Goal: Transaction & Acquisition: Purchase product/service

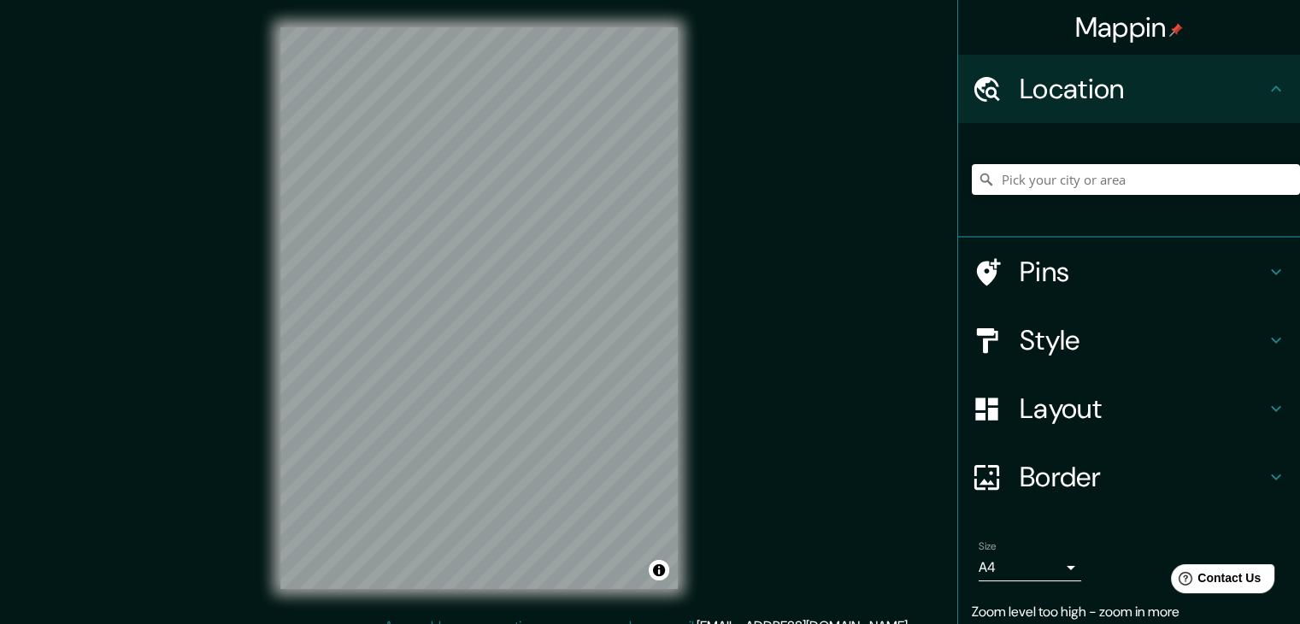
click at [737, 400] on div "Mappin Location Pins Style Layout Border Choose a border. Hint : you can make l…" at bounding box center [650, 321] width 1300 height 643
click at [1089, 185] on input "Pick your city or area" at bounding box center [1136, 179] width 328 height 31
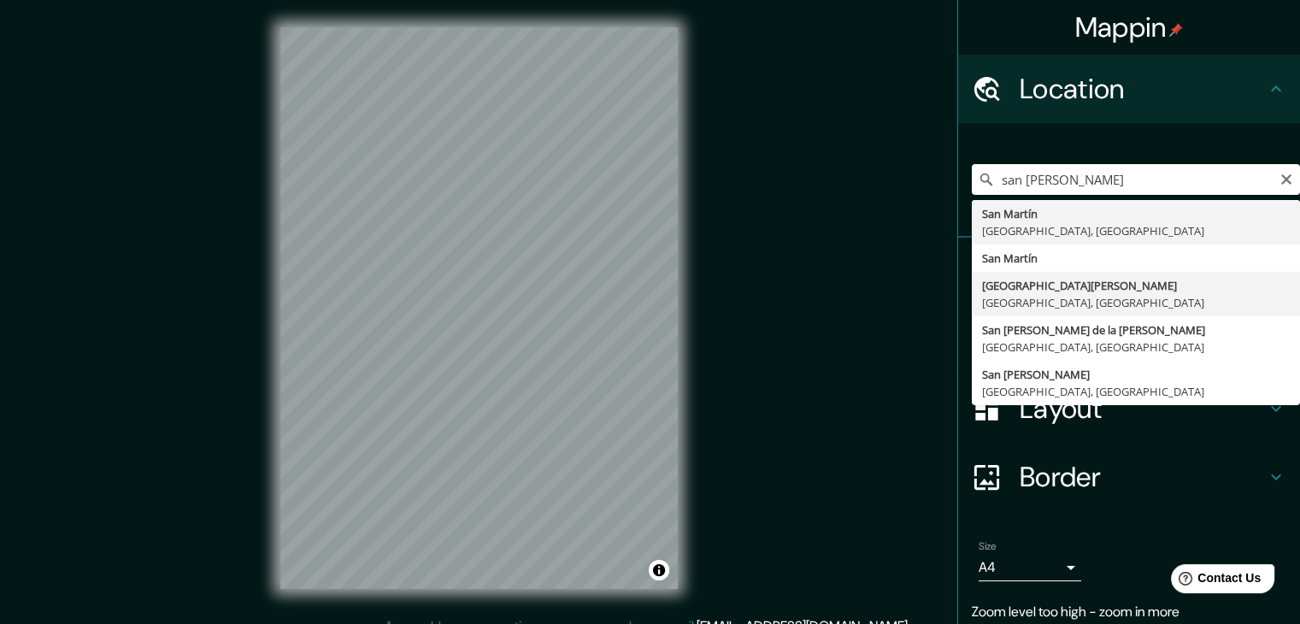
type input "[GEOGRAPHIC_DATA][PERSON_NAME], [GEOGRAPHIC_DATA], [GEOGRAPHIC_DATA]"
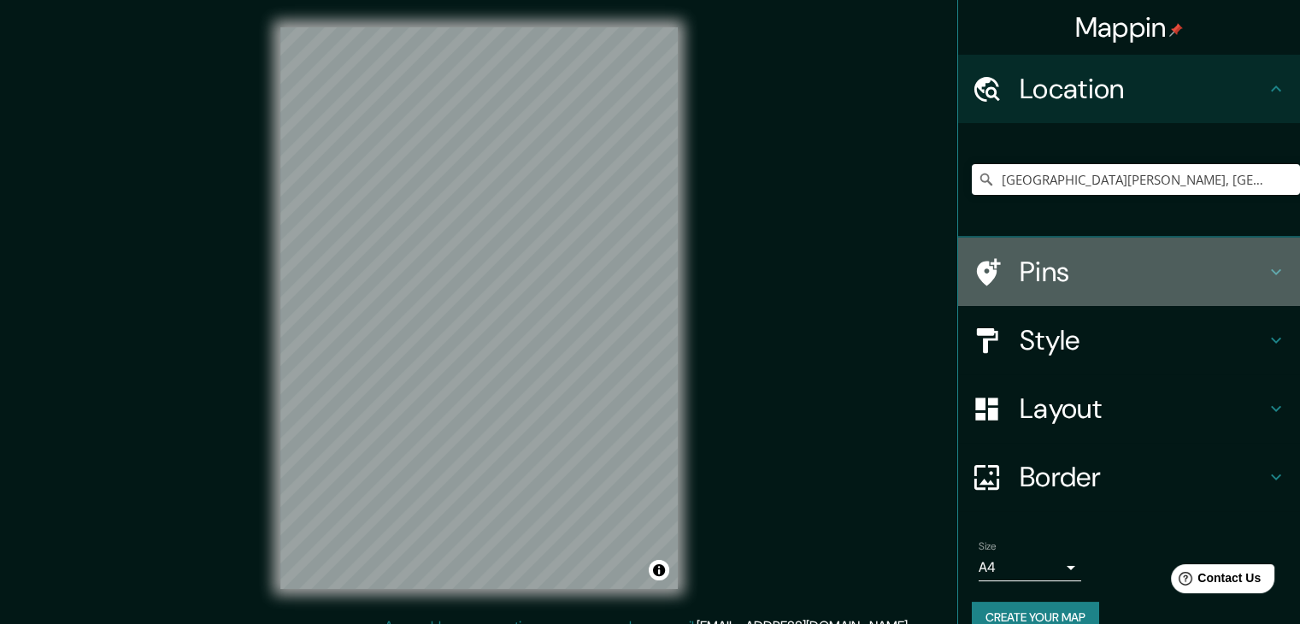
click at [1118, 260] on h4 "Pins" at bounding box center [1142, 272] width 246 height 34
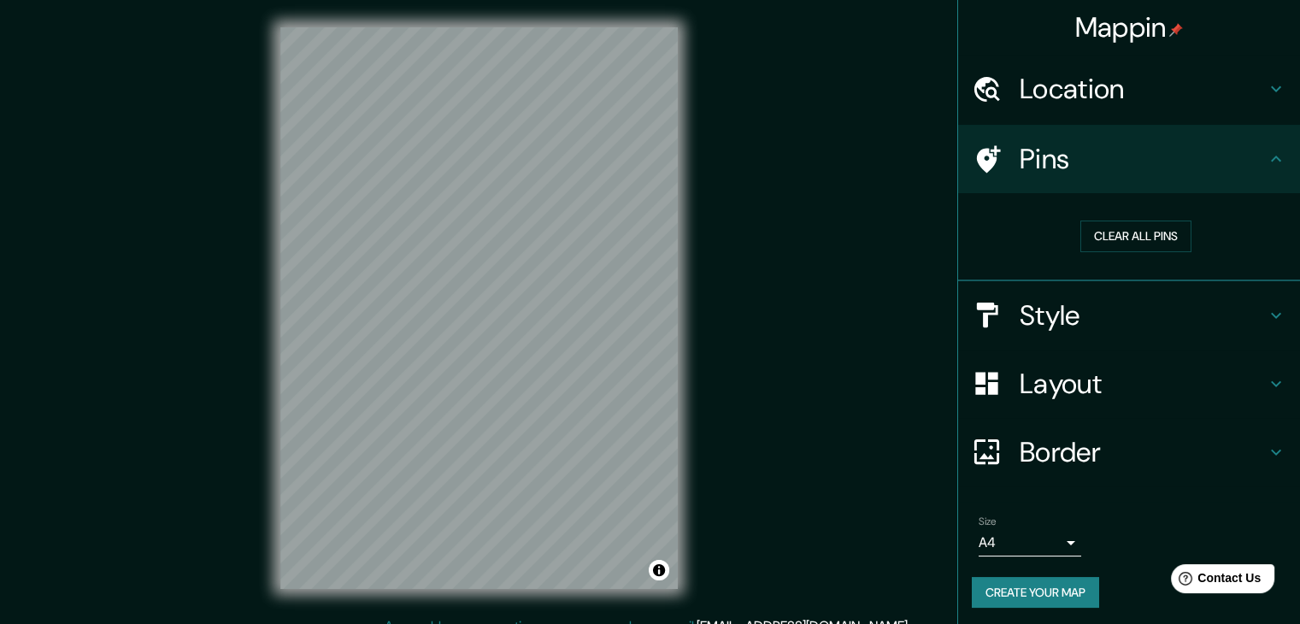
click at [1113, 179] on div "Pins" at bounding box center [1129, 159] width 342 height 68
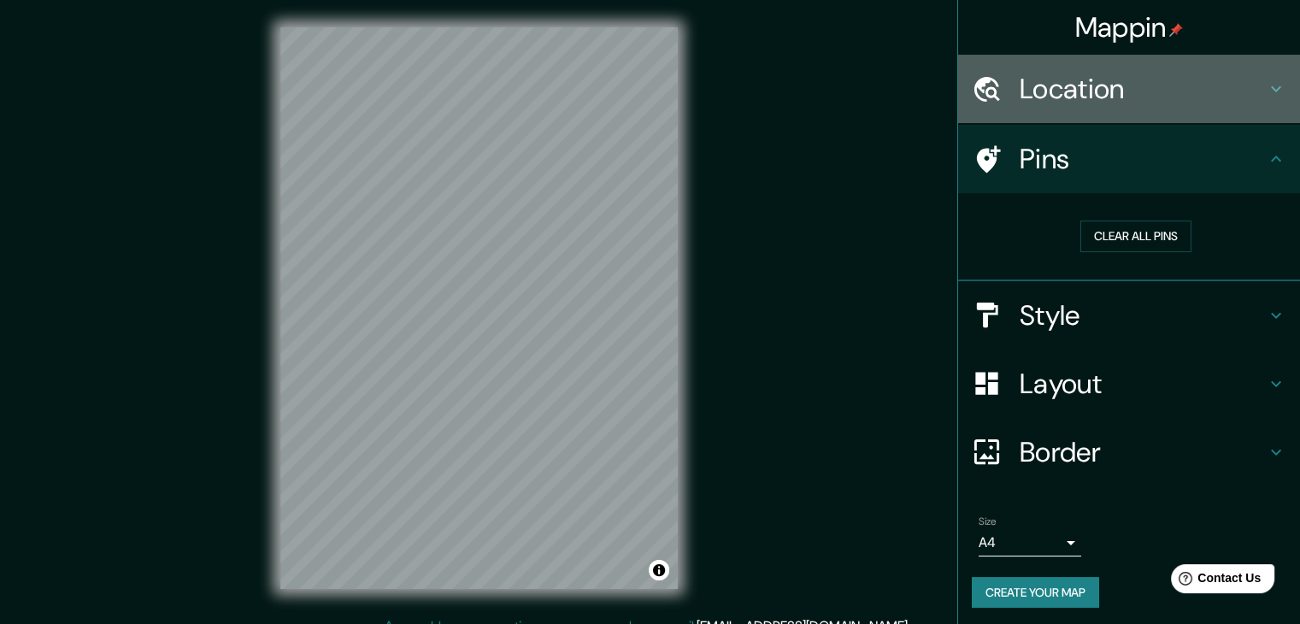
click at [1092, 100] on h4 "Location" at bounding box center [1142, 89] width 246 height 34
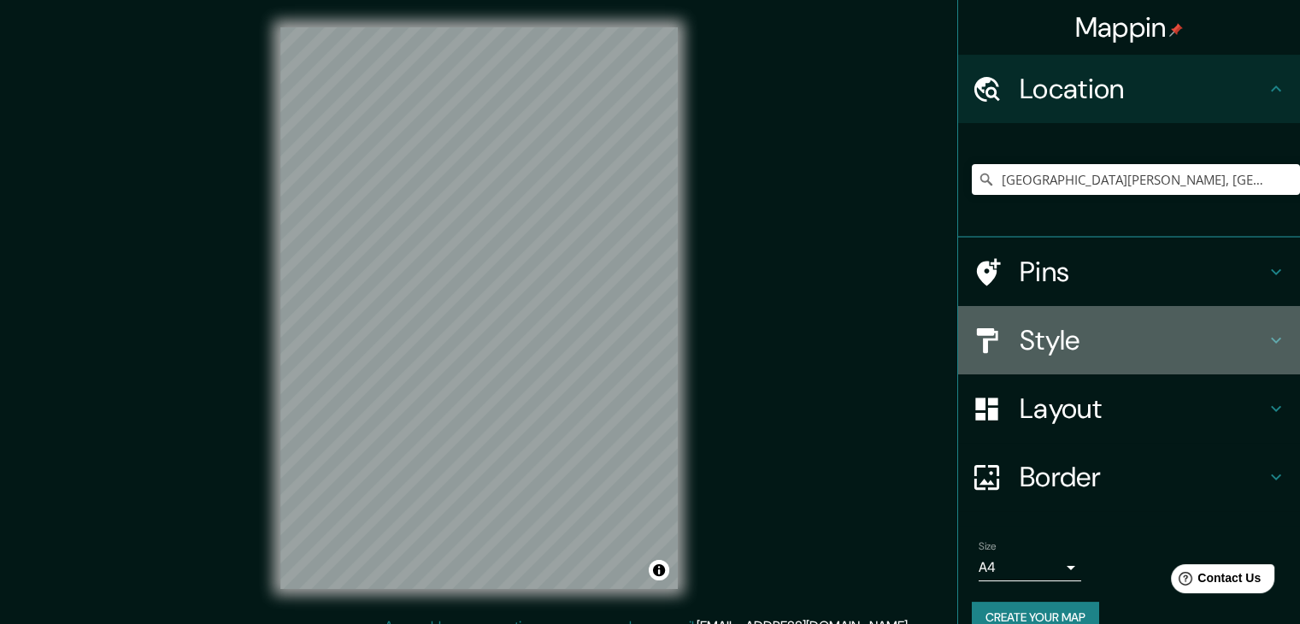
click at [1052, 330] on h4 "Style" at bounding box center [1142, 340] width 246 height 34
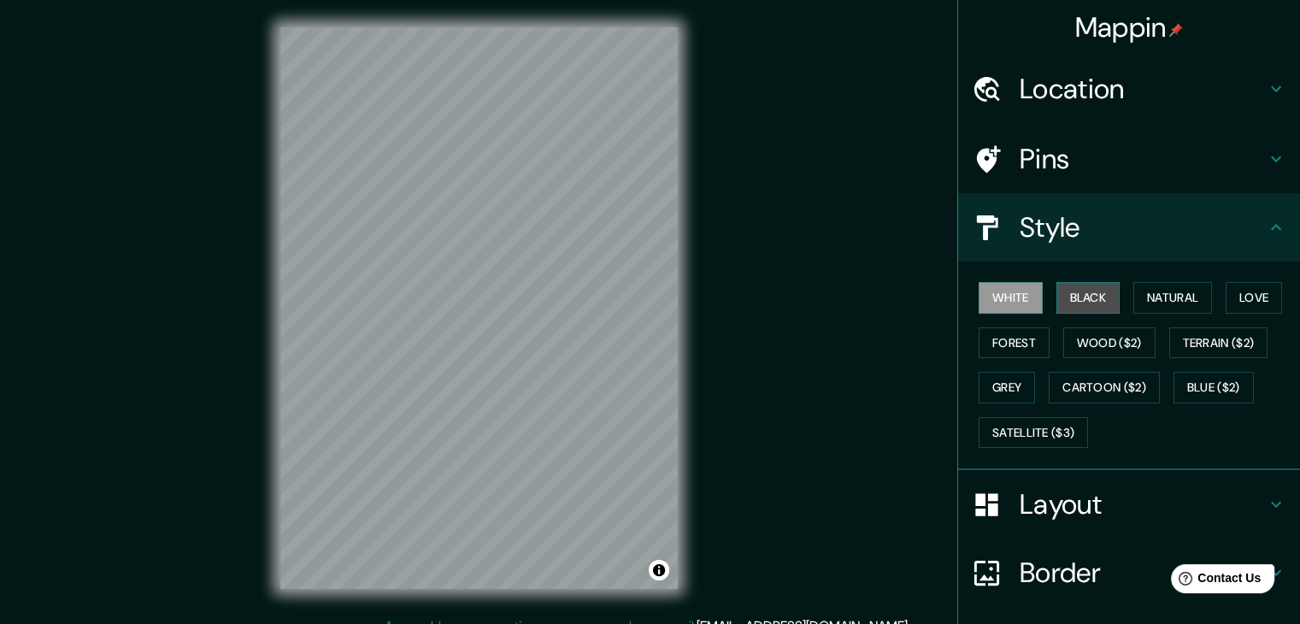
click at [1083, 293] on button "Black" at bounding box center [1088, 298] width 64 height 32
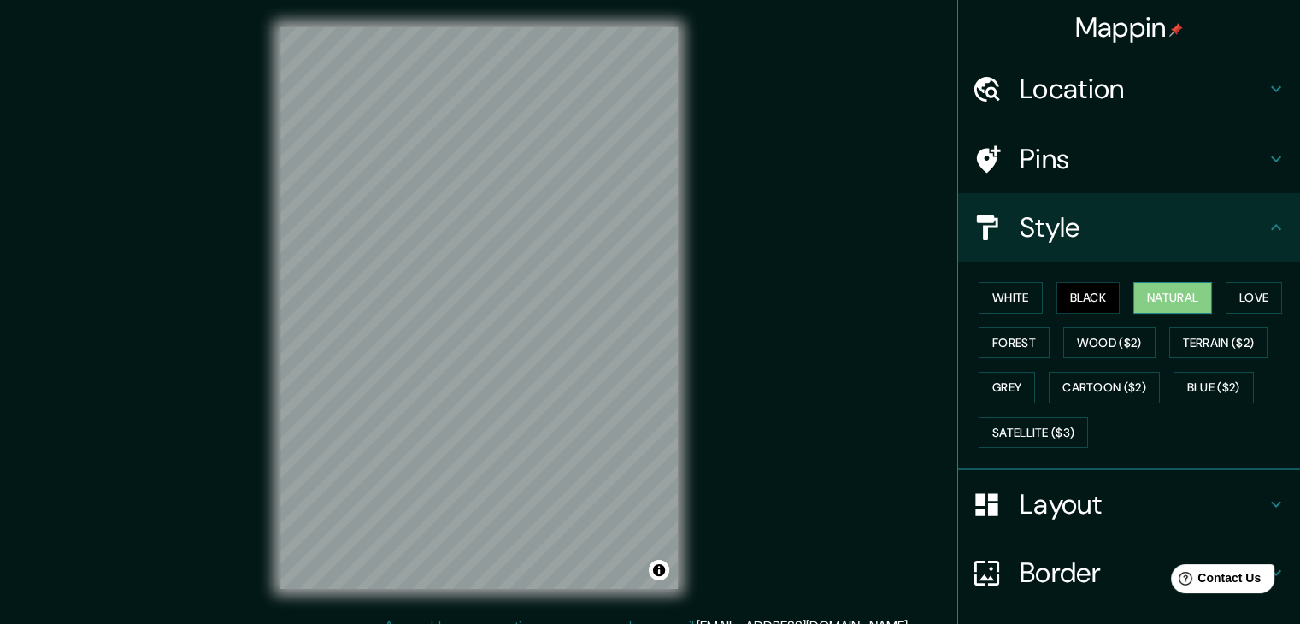
click at [1158, 303] on button "Natural" at bounding box center [1172, 298] width 79 height 32
click at [1238, 285] on button "Love" at bounding box center [1253, 298] width 56 height 32
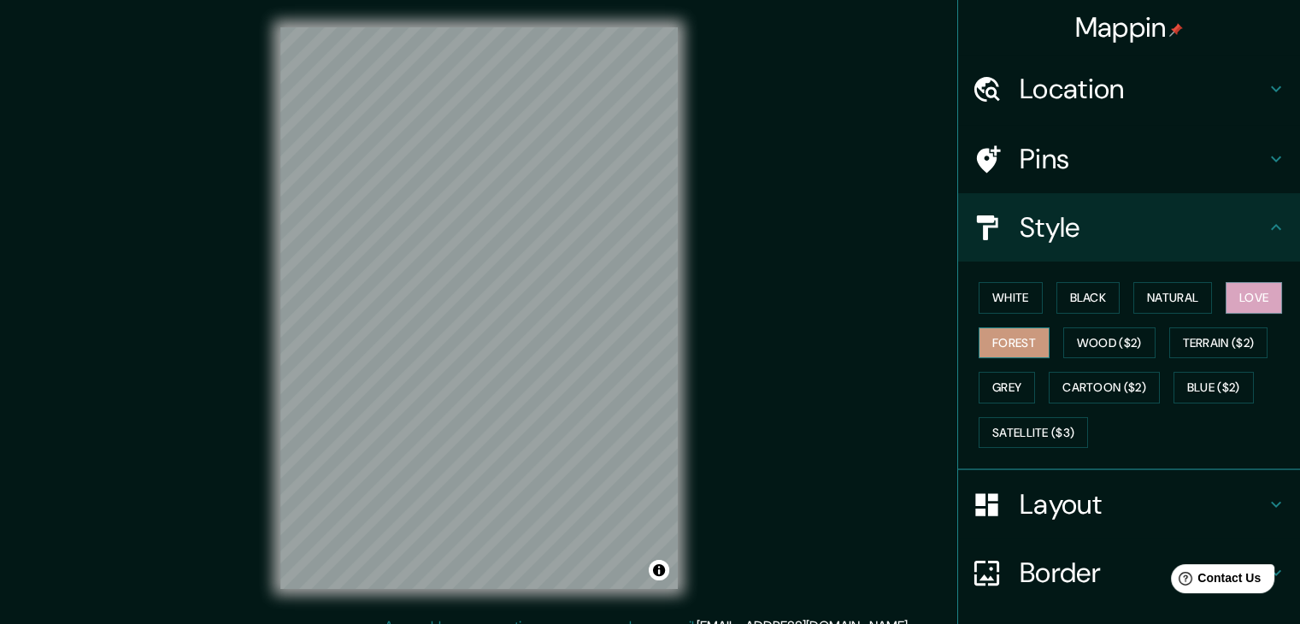
click at [999, 341] on button "Forest" at bounding box center [1013, 343] width 71 height 32
click at [1242, 305] on button "Love" at bounding box center [1253, 298] width 56 height 32
click at [20, 247] on div "Mappin Location [GEOGRAPHIC_DATA][PERSON_NAME], [GEOGRAPHIC_DATA], [GEOGRAPHIC_…" at bounding box center [650, 321] width 1300 height 643
click at [619, 386] on div "© Mapbox © OpenStreetMap Improve this map" at bounding box center [479, 308] width 452 height 616
click at [984, 340] on button "Forest" at bounding box center [1013, 343] width 71 height 32
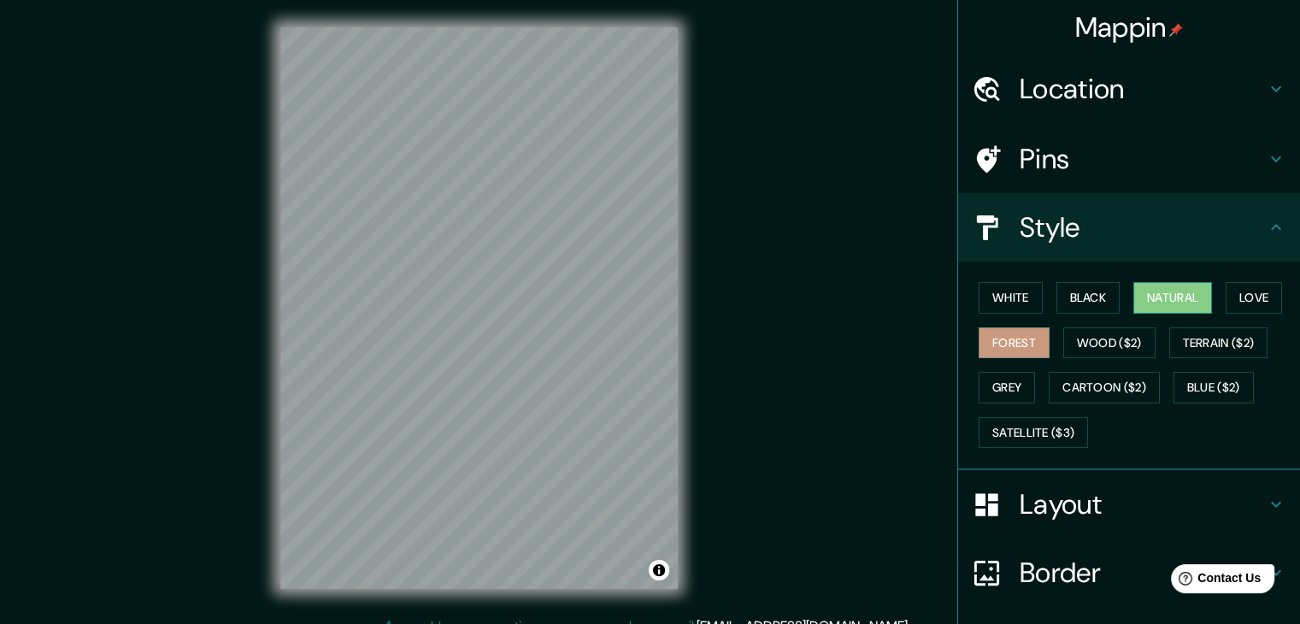
click at [1149, 298] on button "Natural" at bounding box center [1172, 298] width 79 height 32
click at [1104, 297] on button "Black" at bounding box center [1088, 298] width 64 height 32
click at [1142, 298] on button "Natural" at bounding box center [1172, 298] width 79 height 32
click at [1008, 300] on button "White" at bounding box center [1010, 298] width 64 height 32
click at [1165, 302] on button "Natural" at bounding box center [1172, 298] width 79 height 32
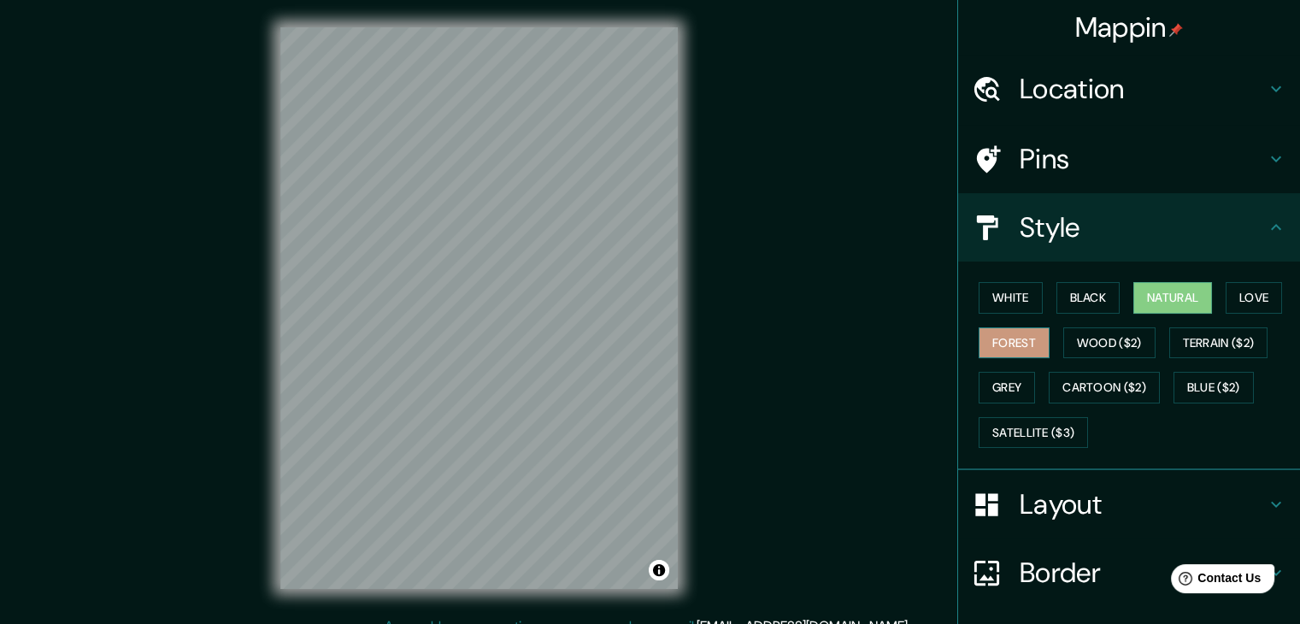
click at [1026, 334] on button "Forest" at bounding box center [1013, 343] width 71 height 32
click at [1084, 334] on button "Wood ($2)" at bounding box center [1109, 343] width 92 height 32
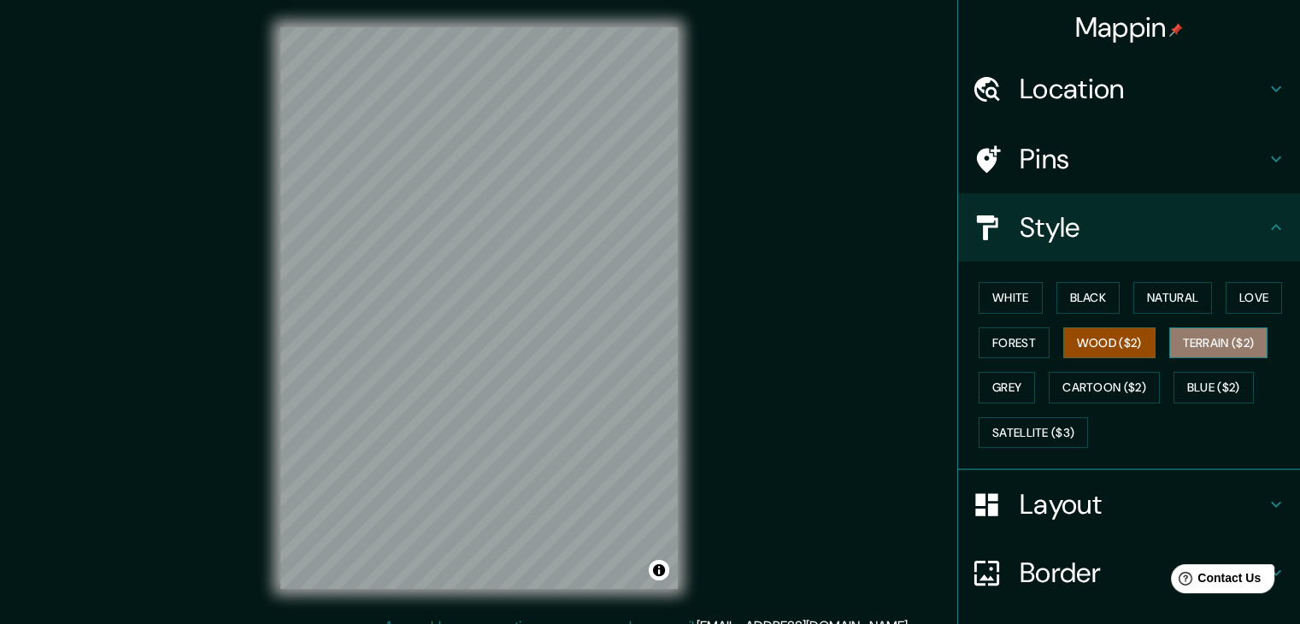
click at [1197, 339] on button "Terrain ($2)" at bounding box center [1218, 343] width 99 height 32
click at [598, 338] on div at bounding box center [594, 338] width 14 height 14
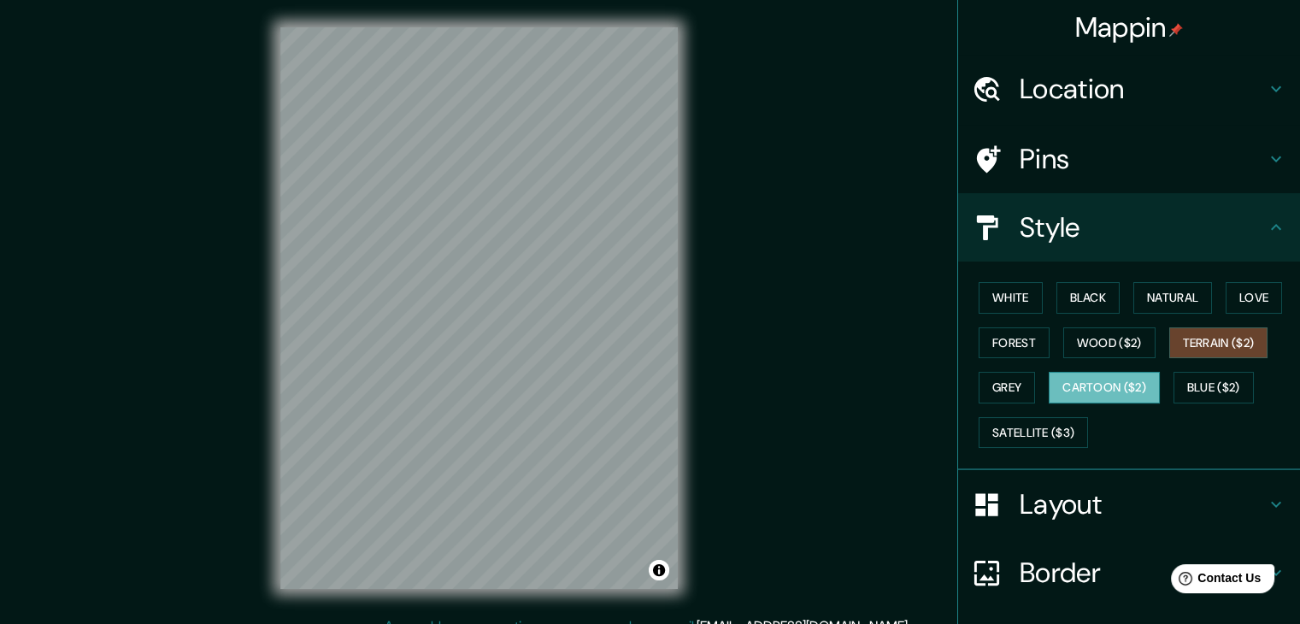
click at [1070, 384] on button "Cartoon ($2)" at bounding box center [1104, 388] width 111 height 32
click at [1200, 387] on button "Blue ($2)" at bounding box center [1213, 388] width 80 height 32
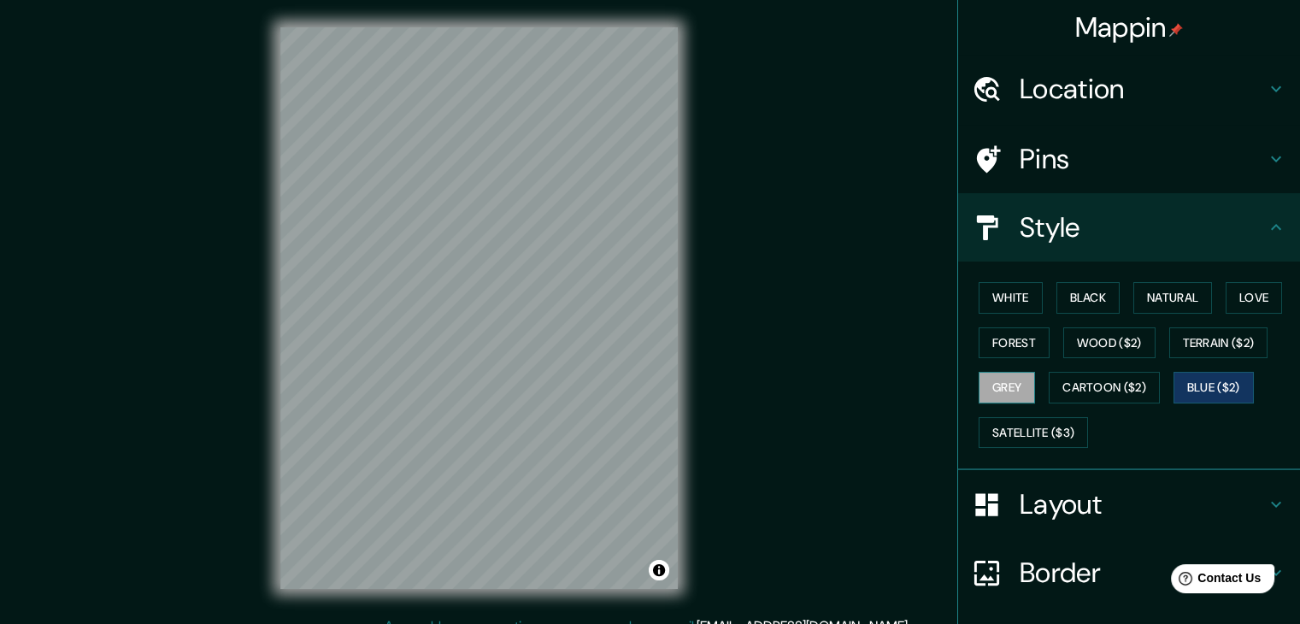
click at [1012, 387] on button "Grey" at bounding box center [1006, 388] width 56 height 32
click at [1045, 421] on button "Satellite ($3)" at bounding box center [1032, 433] width 109 height 32
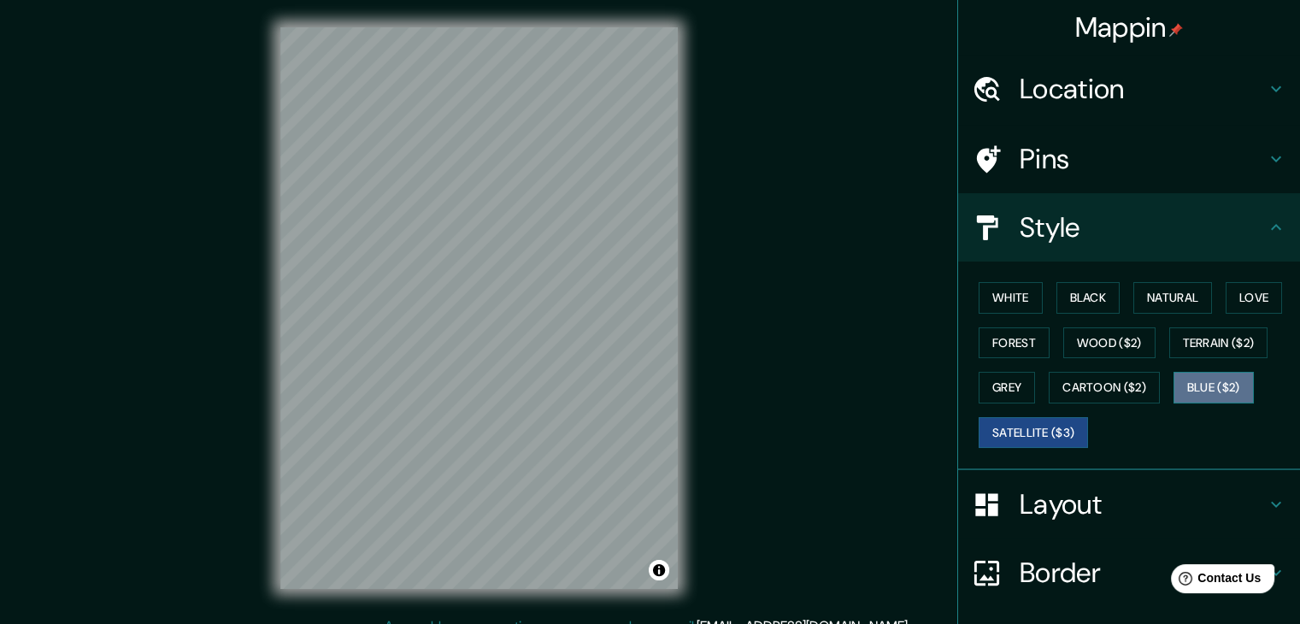
click at [1201, 391] on button "Blue ($2)" at bounding box center [1213, 388] width 80 height 32
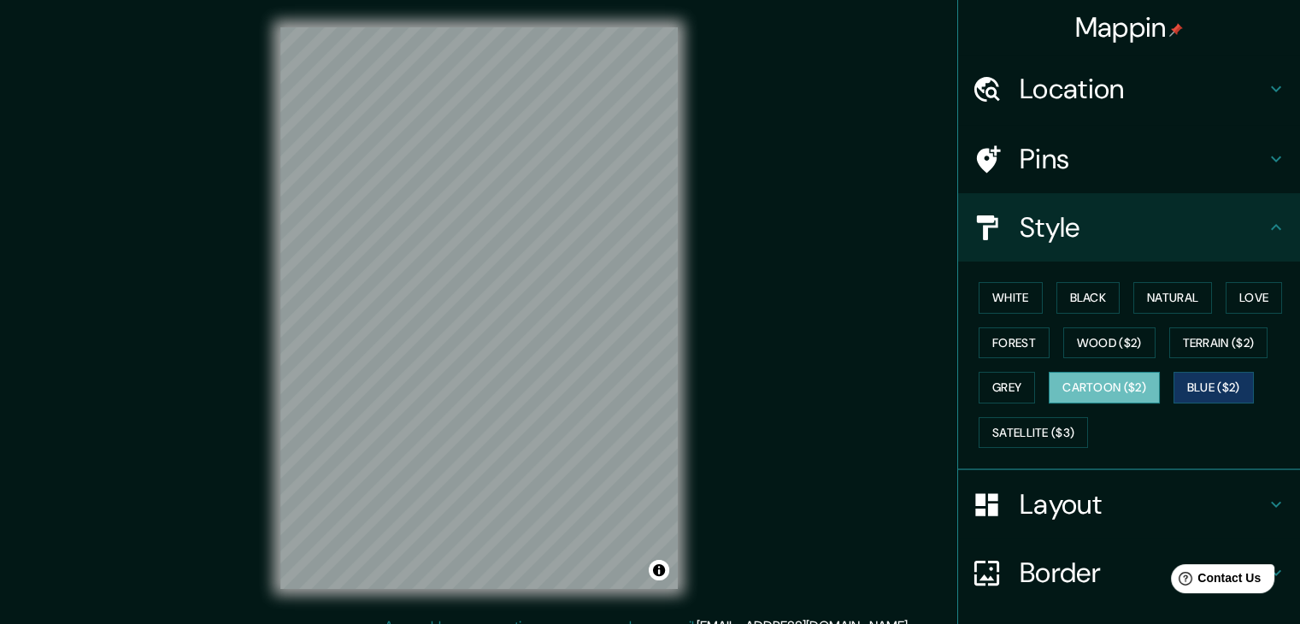
click at [1104, 377] on button "Cartoon ($2)" at bounding box center [1104, 388] width 111 height 32
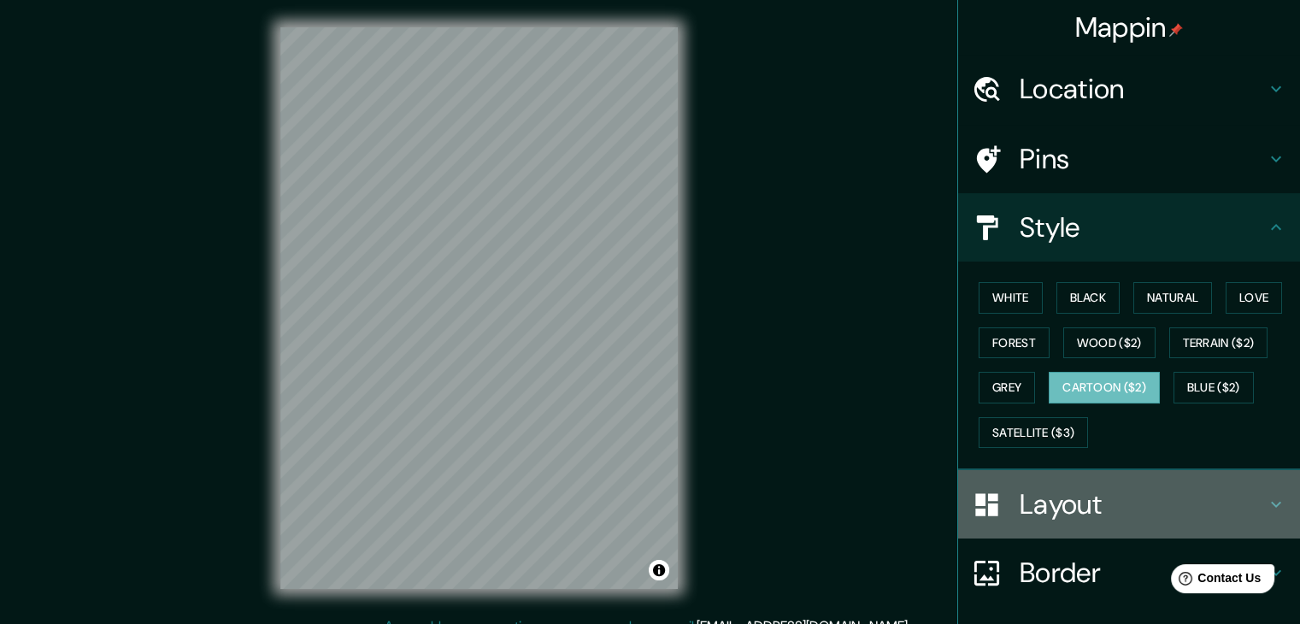
click at [1053, 496] on h4 "Layout" at bounding box center [1142, 504] width 246 height 34
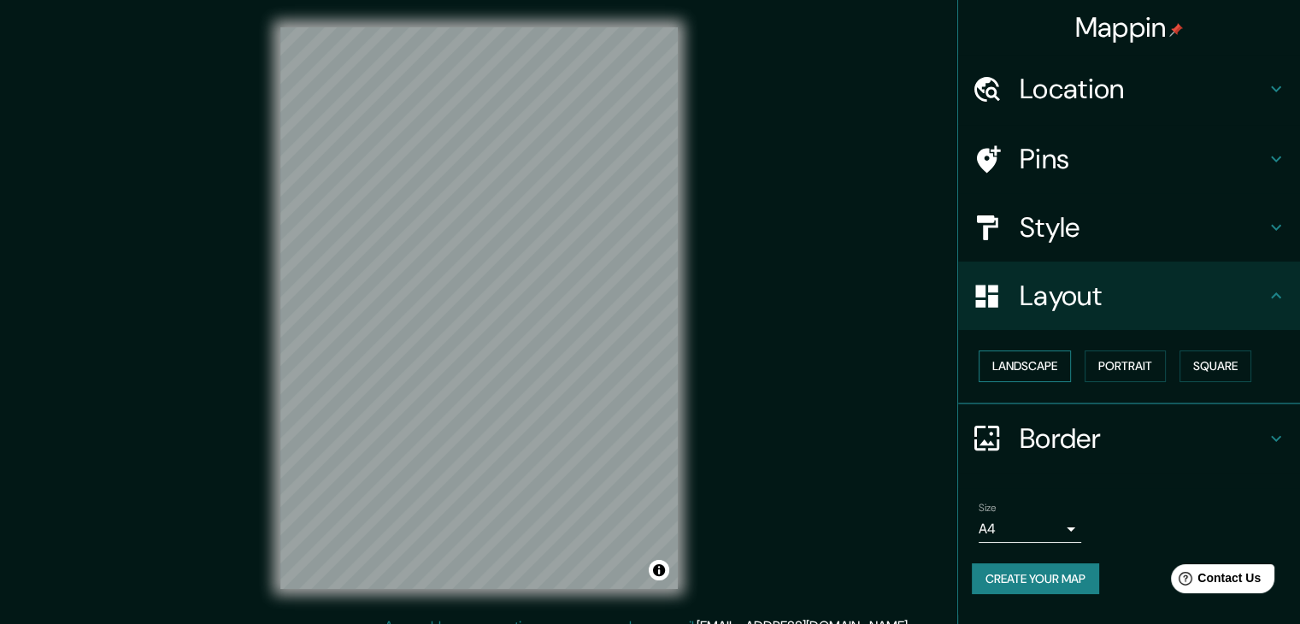
click at [1036, 367] on button "Landscape" at bounding box center [1024, 366] width 92 height 32
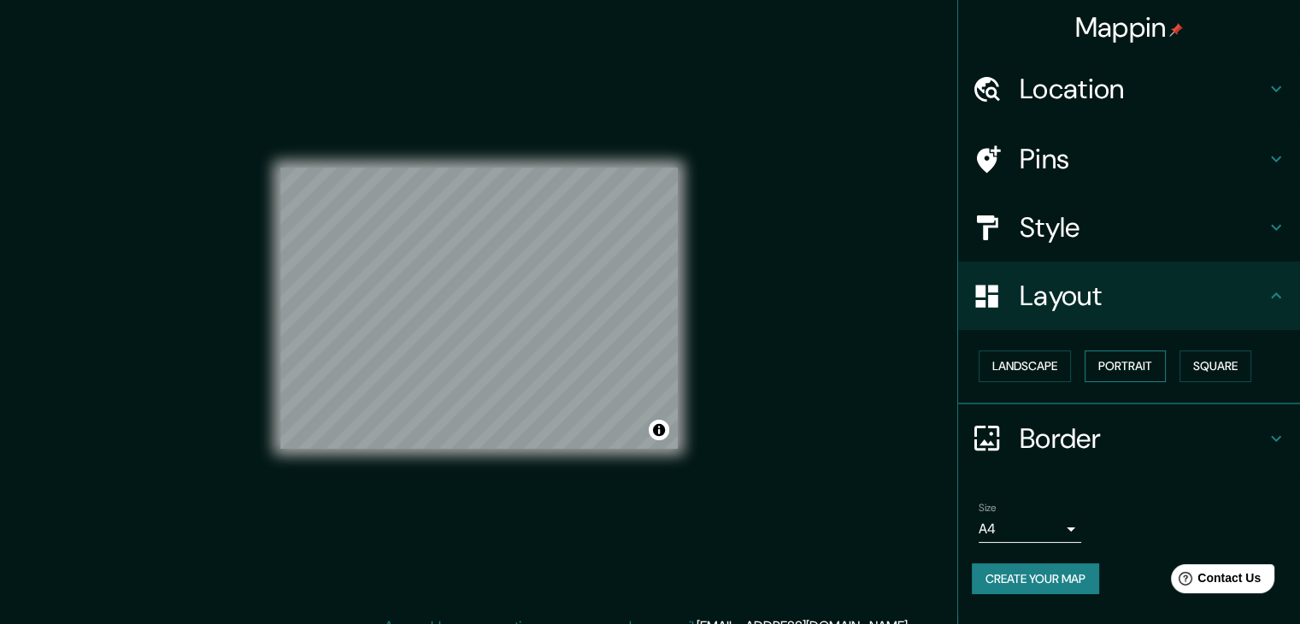
click at [1090, 360] on button "Portrait" at bounding box center [1124, 366] width 81 height 32
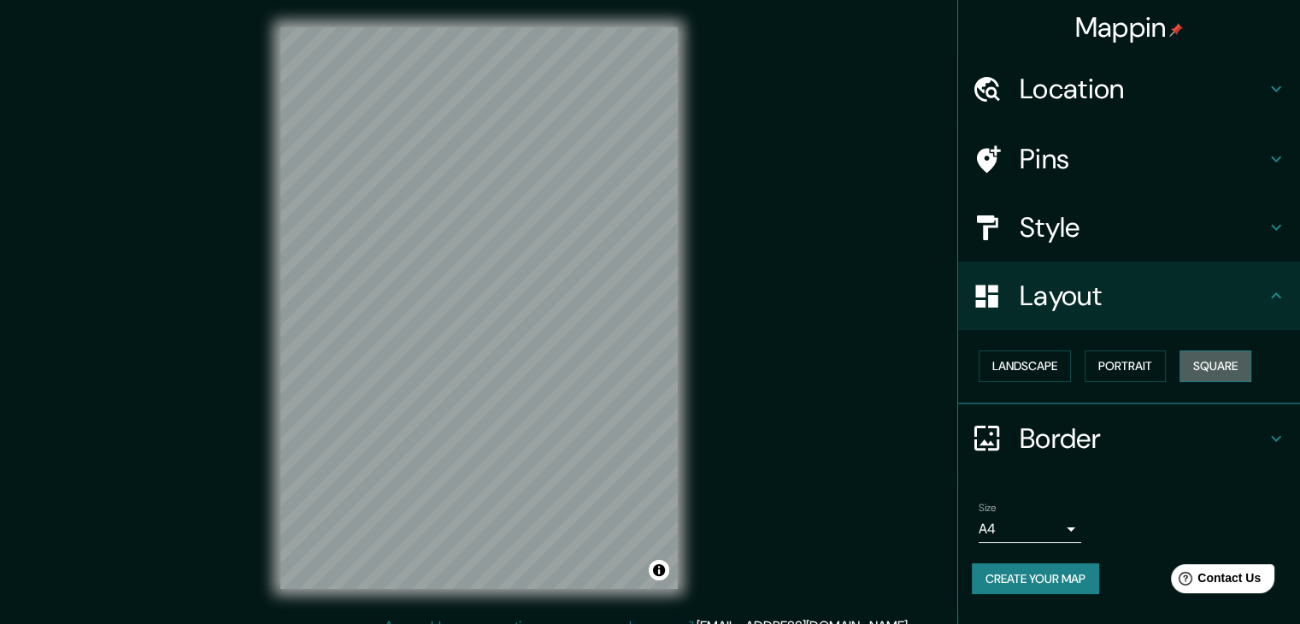
click at [1224, 367] on button "Square" at bounding box center [1215, 366] width 72 height 32
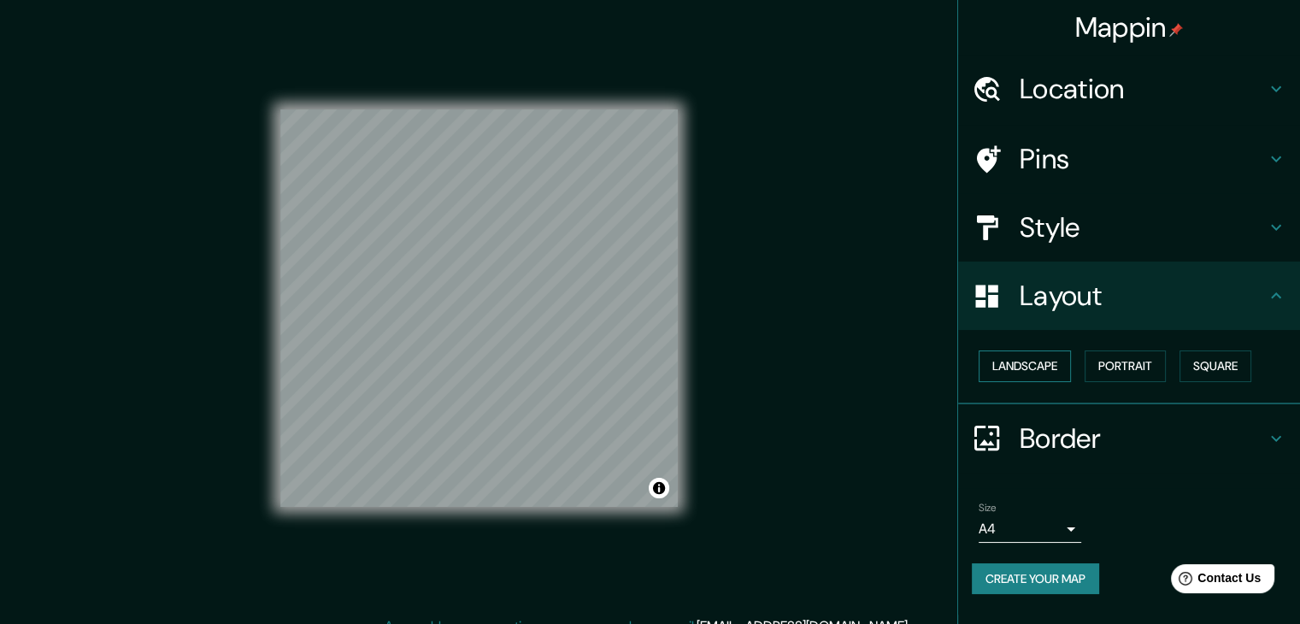
click at [1030, 355] on button "Landscape" at bounding box center [1024, 366] width 92 height 32
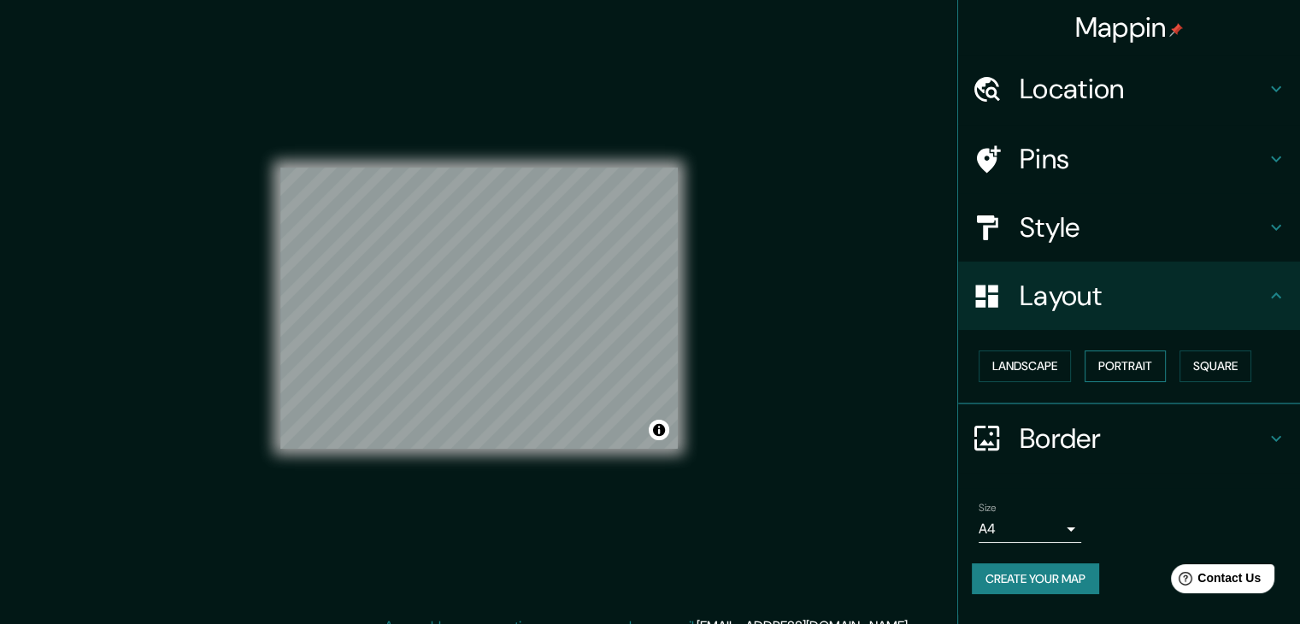
click at [1140, 373] on button "Portrait" at bounding box center [1124, 366] width 81 height 32
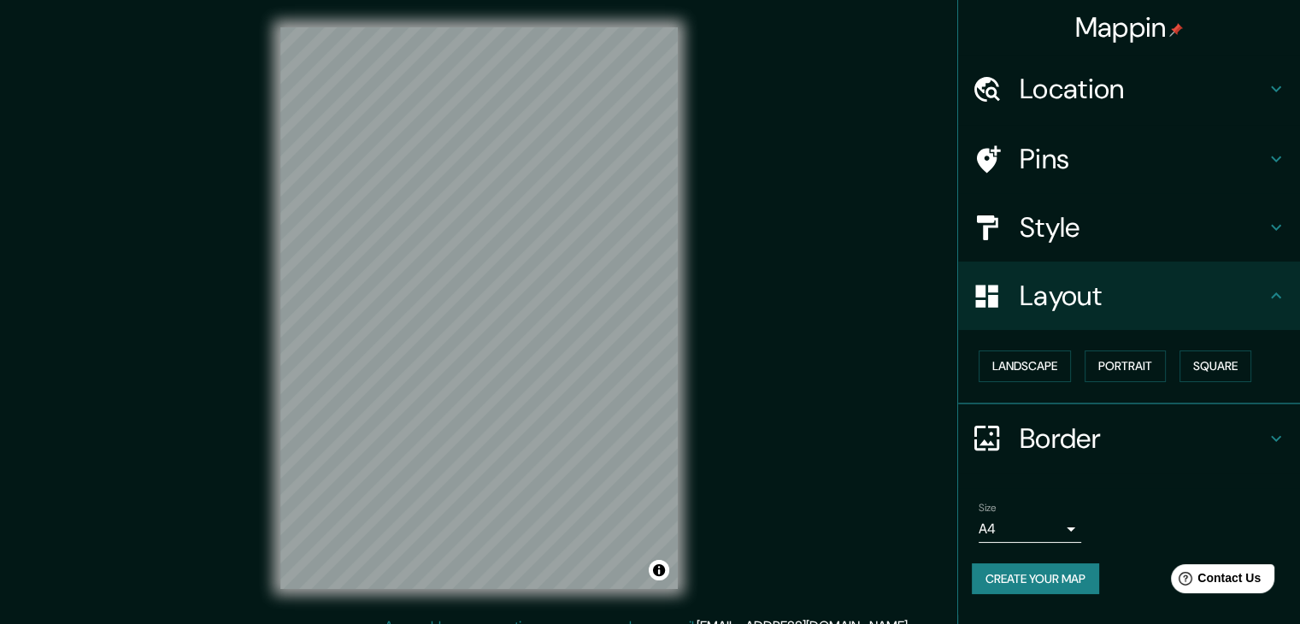
click at [1111, 296] on h4 "Layout" at bounding box center [1142, 296] width 246 height 34
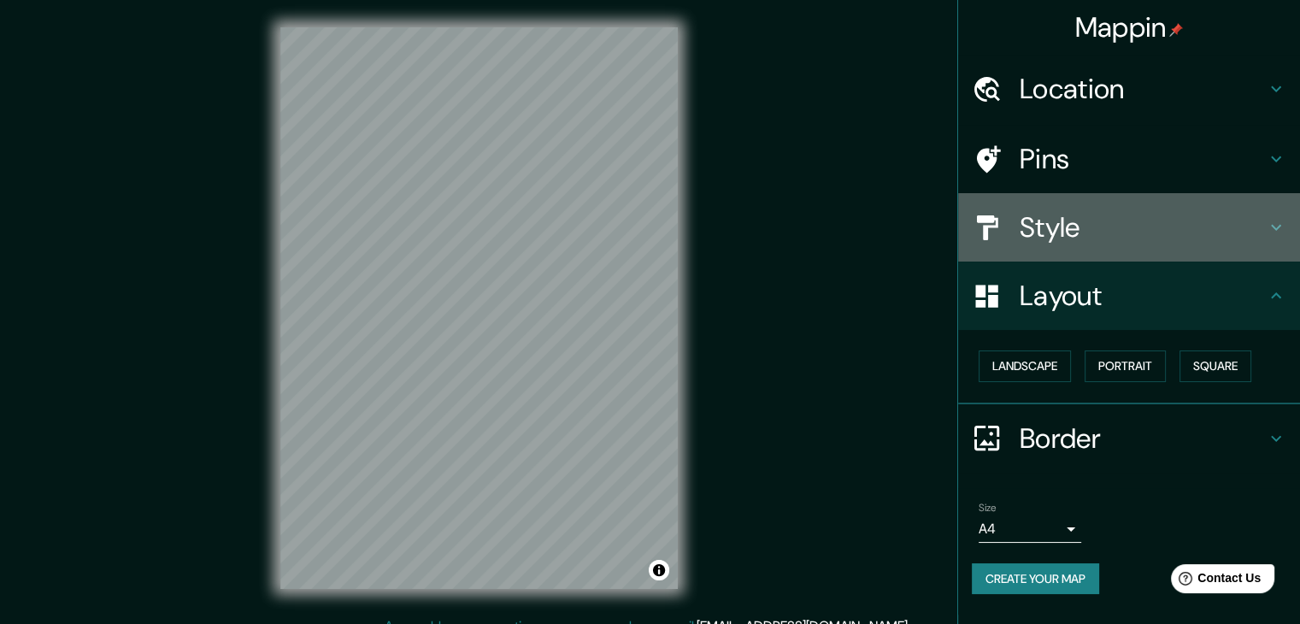
click at [1060, 229] on h4 "Style" at bounding box center [1142, 227] width 246 height 34
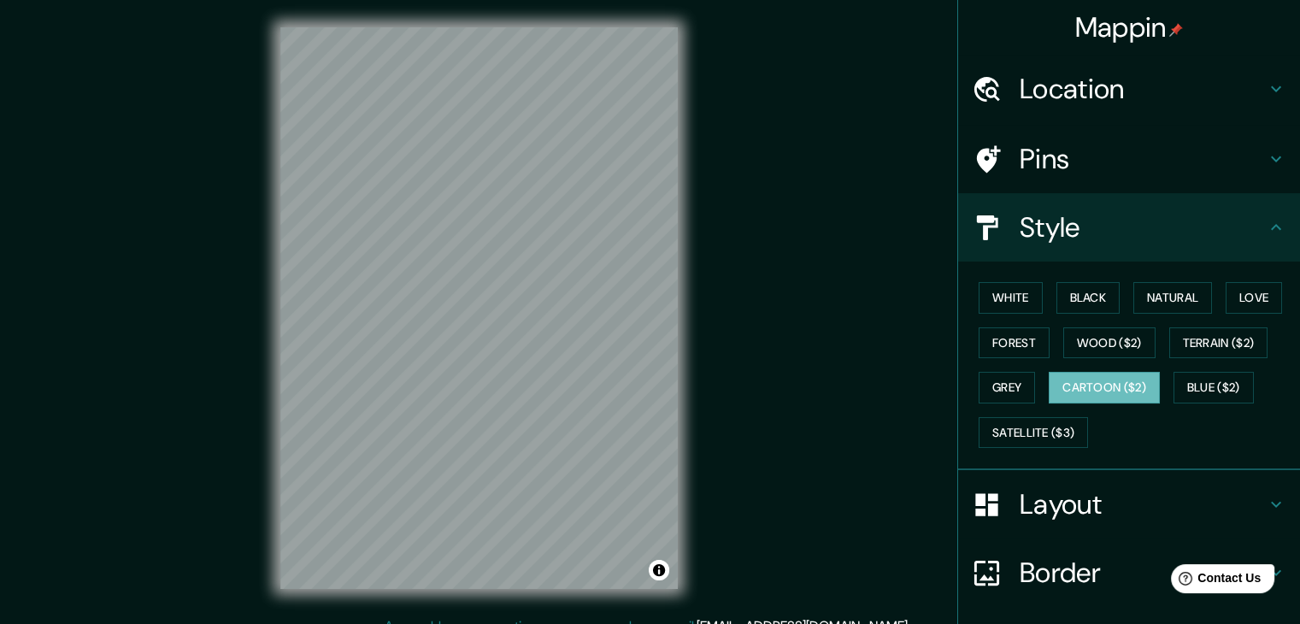
click at [1037, 303] on div "White Black Natural Love Forest Wood ($2) Terrain ($2) Grey Cartoon ($2) Blue (…" at bounding box center [1136, 364] width 328 height 179
click at [984, 295] on button "White" at bounding box center [1010, 298] width 64 height 32
drag, startPoint x: 1074, startPoint y: 306, endPoint x: 1096, endPoint y: 306, distance: 22.2
click at [1076, 306] on button "Black" at bounding box center [1088, 298] width 64 height 32
click at [1160, 298] on button "Natural" at bounding box center [1172, 298] width 79 height 32
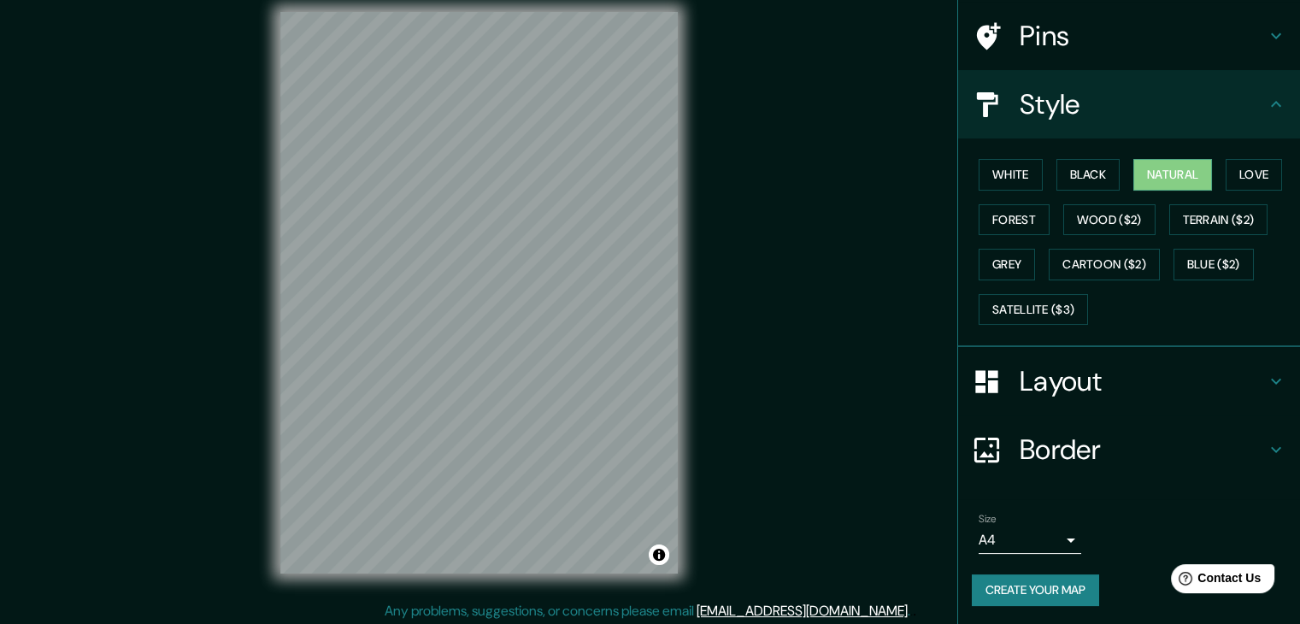
scroll to position [20, 0]
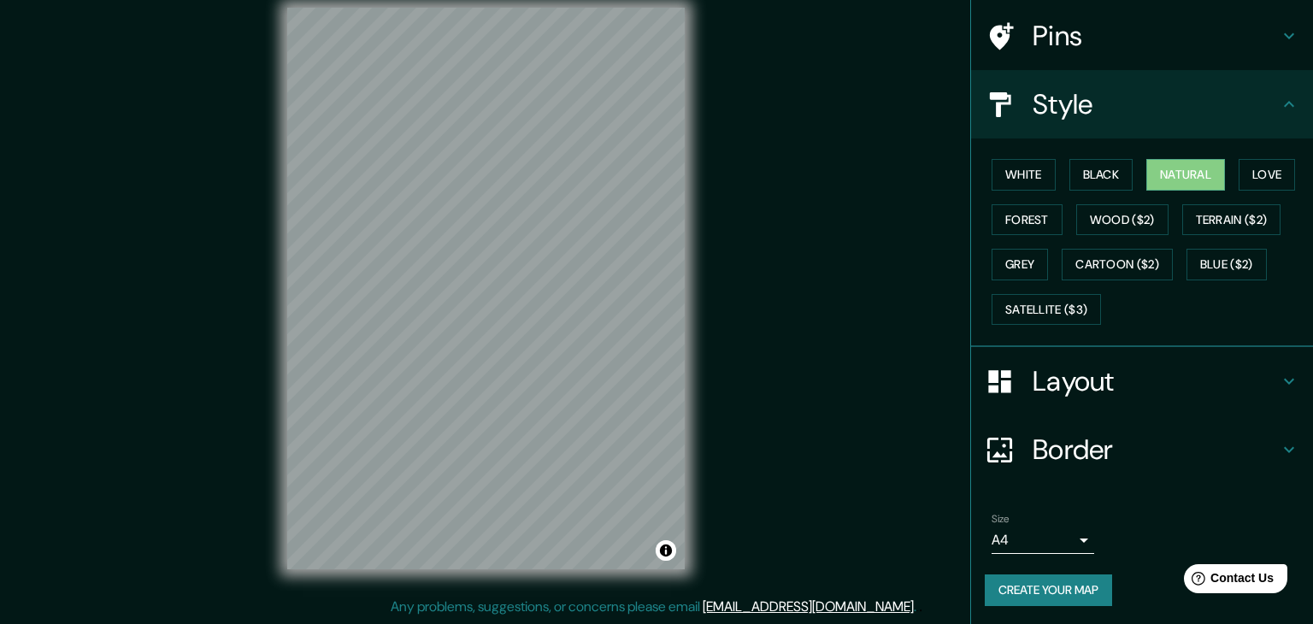
click at [1010, 540] on body "Mappin Location [GEOGRAPHIC_DATA][PERSON_NAME], [GEOGRAPHIC_DATA], [GEOGRAPHIC_…" at bounding box center [656, 292] width 1313 height 624
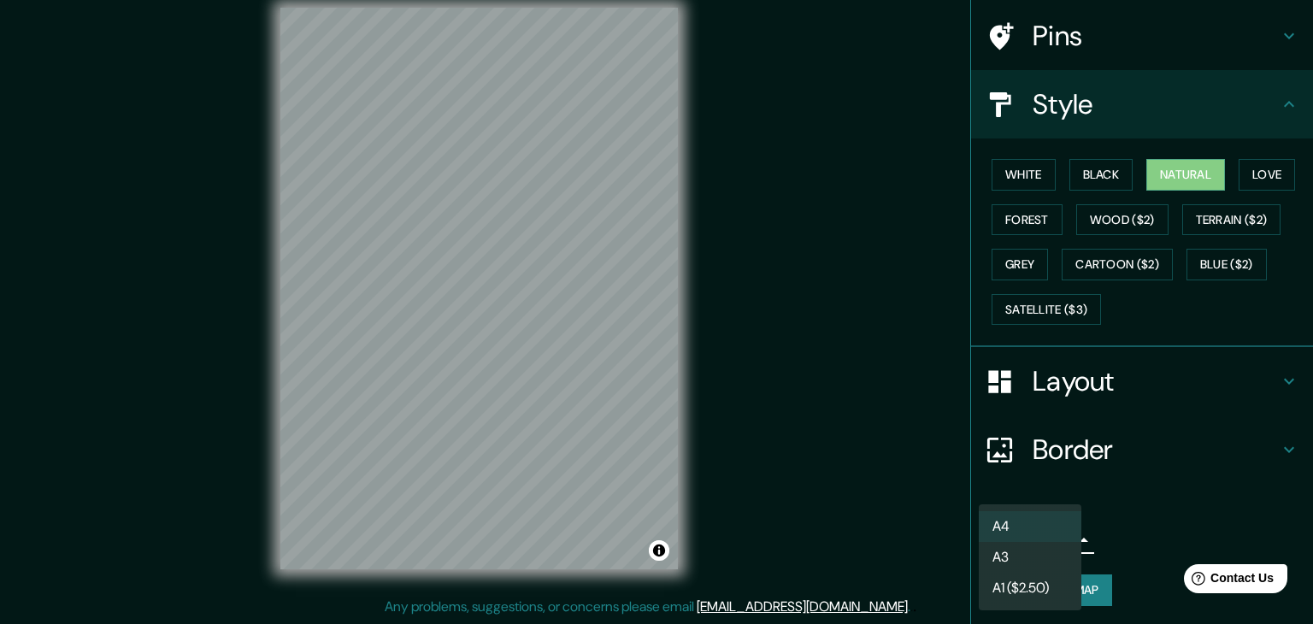
click at [1014, 553] on li "A3" at bounding box center [1029, 557] width 103 height 31
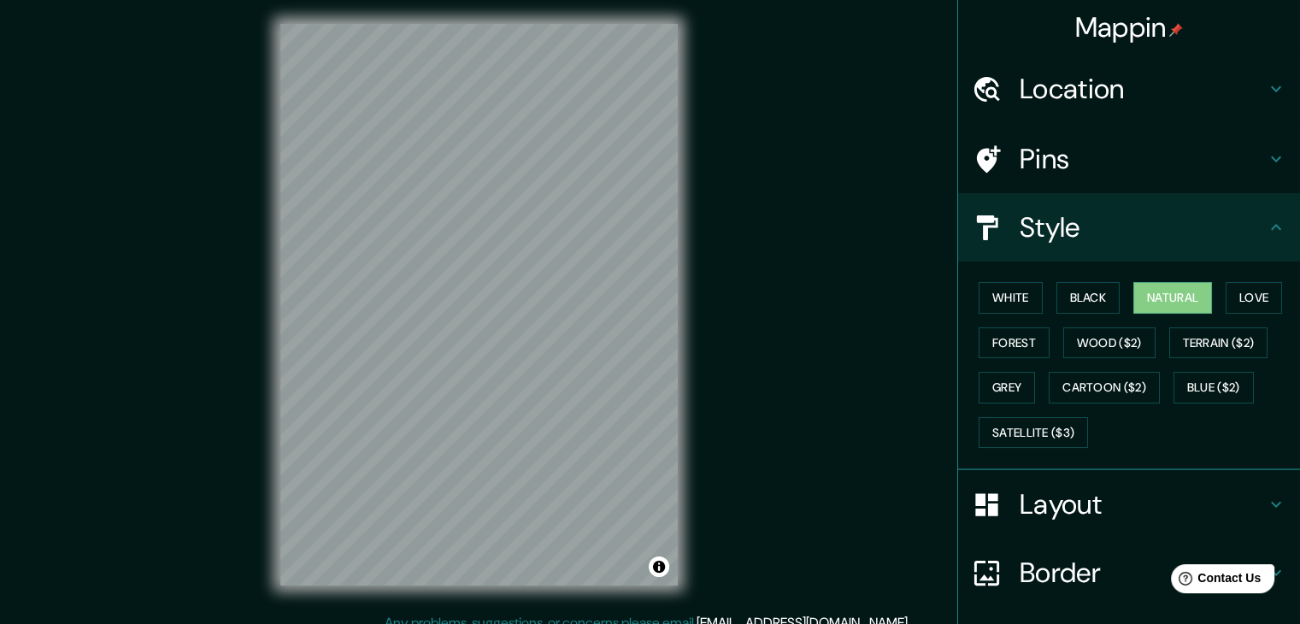
scroll to position [0, 0]
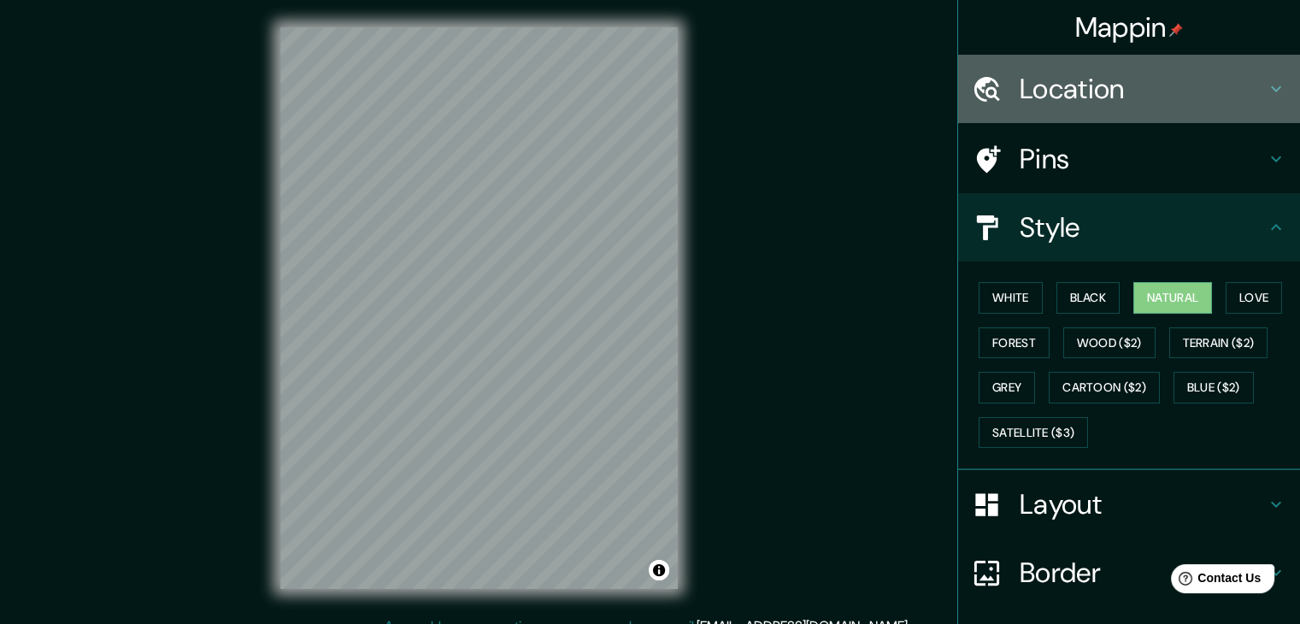
click at [1035, 99] on h4 "Location" at bounding box center [1142, 89] width 246 height 34
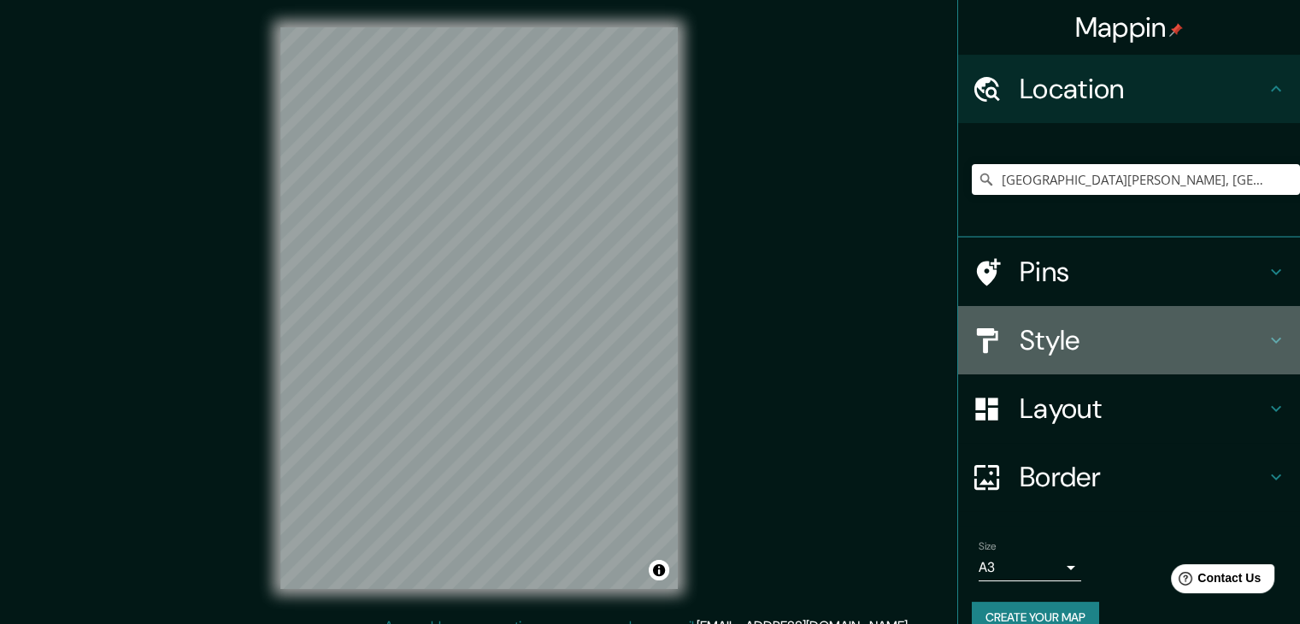
click at [1028, 333] on h4 "Style" at bounding box center [1142, 340] width 246 height 34
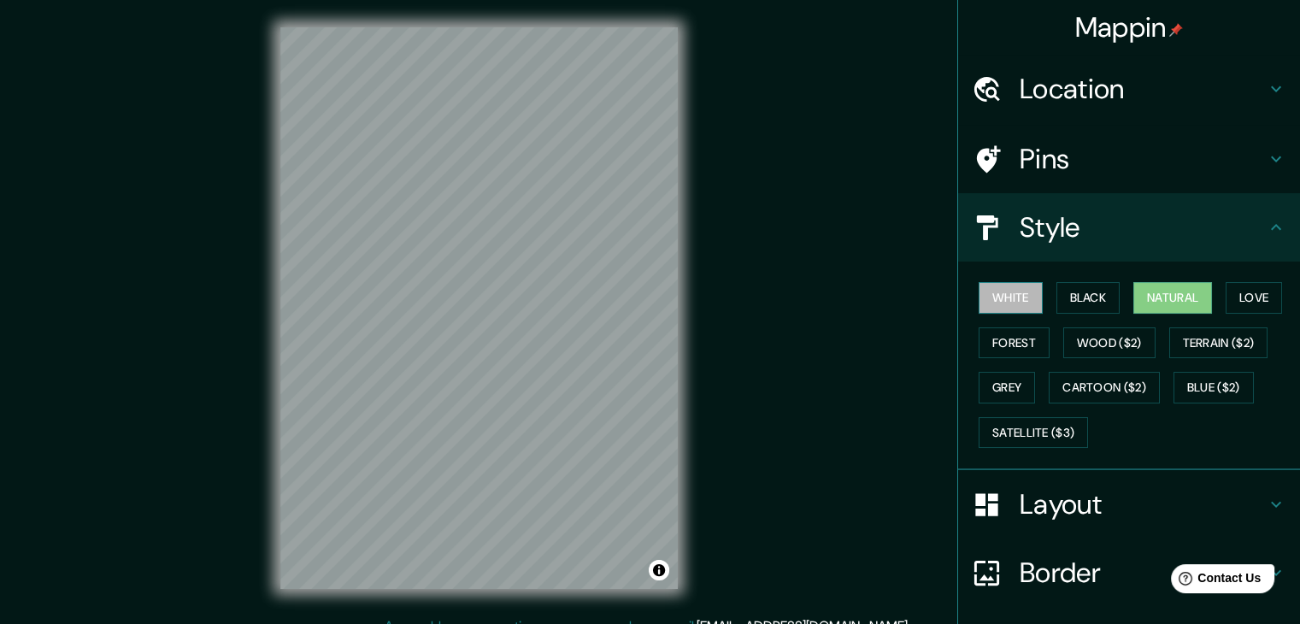
click at [996, 291] on button "White" at bounding box center [1010, 298] width 64 height 32
click at [1086, 305] on button "Black" at bounding box center [1088, 298] width 64 height 32
click at [1005, 302] on button "White" at bounding box center [1010, 298] width 64 height 32
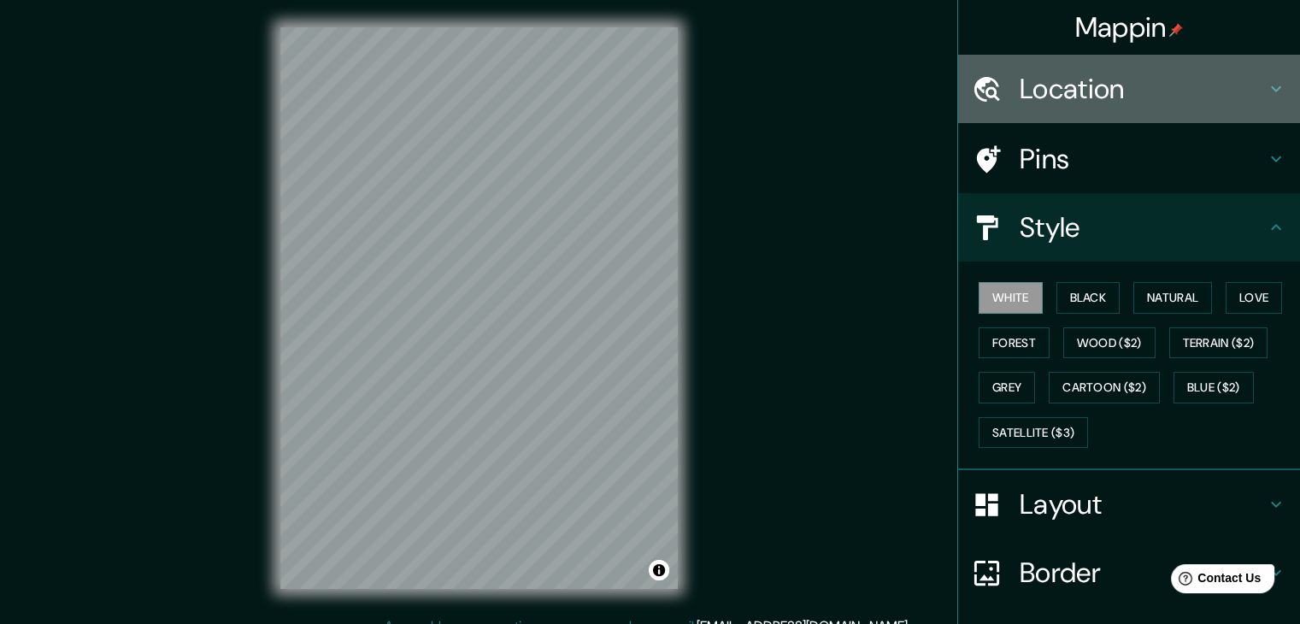
click at [1056, 98] on h4 "Location" at bounding box center [1142, 89] width 246 height 34
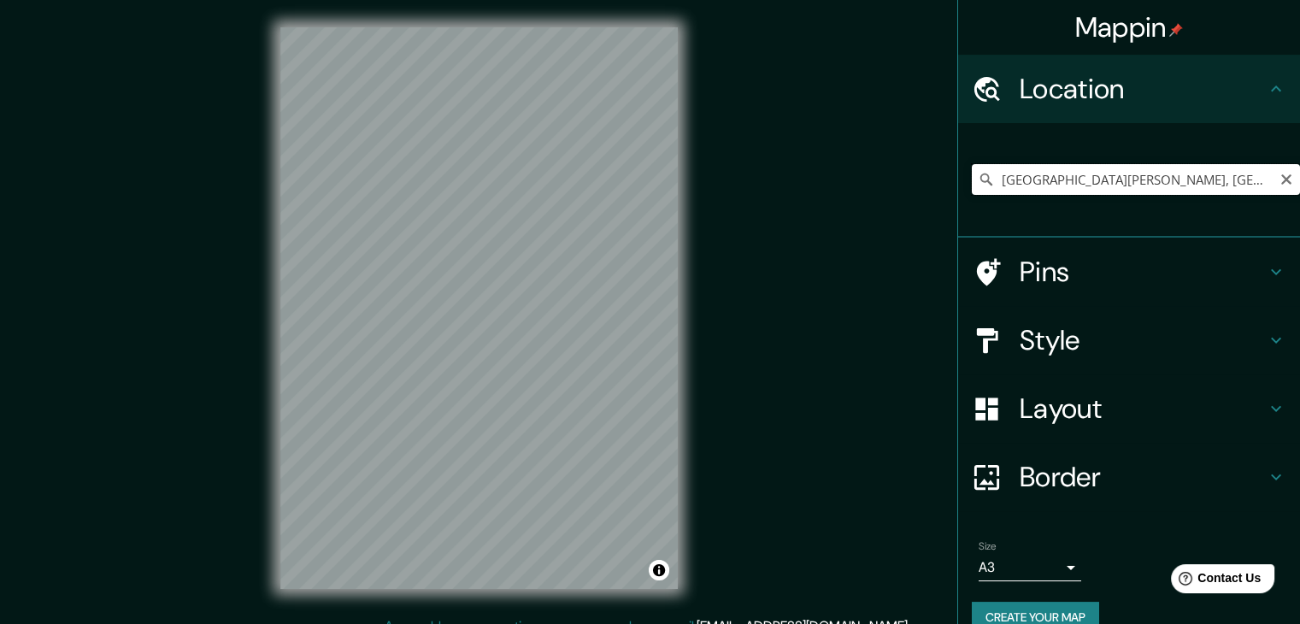
click at [1280, 180] on input "[GEOGRAPHIC_DATA][PERSON_NAME], [GEOGRAPHIC_DATA], [GEOGRAPHIC_DATA]" at bounding box center [1136, 179] width 328 height 31
drag, startPoint x: 1272, startPoint y: 179, endPoint x: 1215, endPoint y: 181, distance: 56.4
click at [1279, 179] on icon "Clear" at bounding box center [1286, 180] width 14 height 14
click at [1190, 178] on input "Pick your city or area" at bounding box center [1136, 179] width 328 height 31
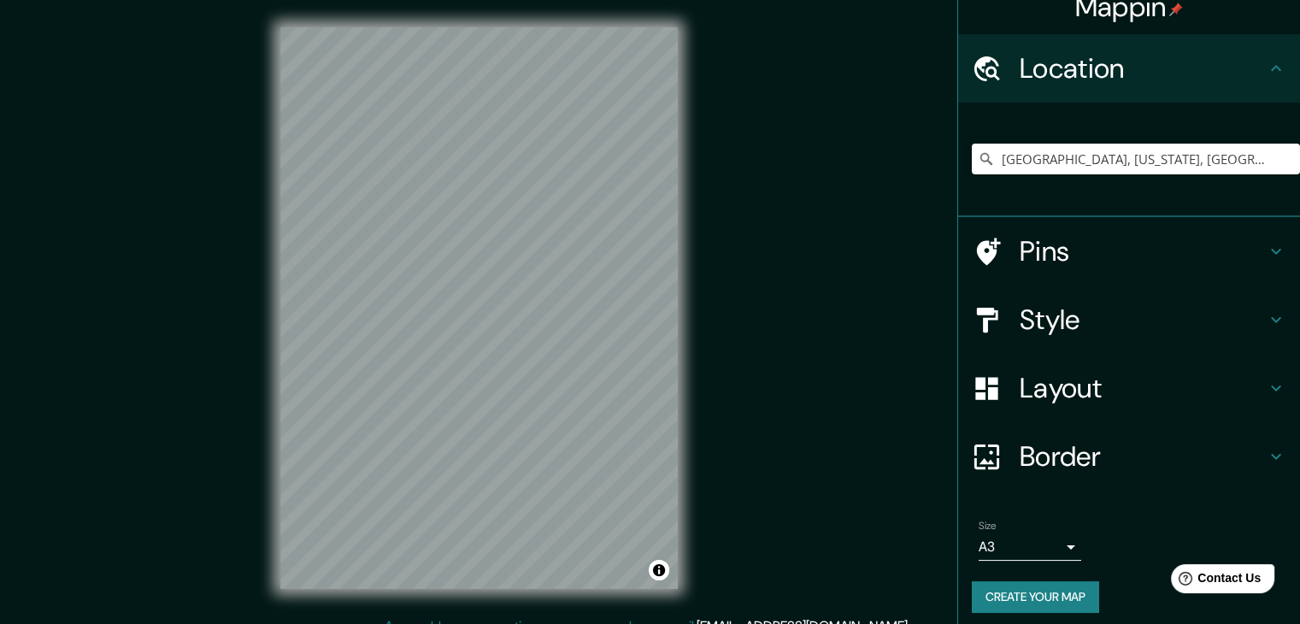
scroll to position [29, 0]
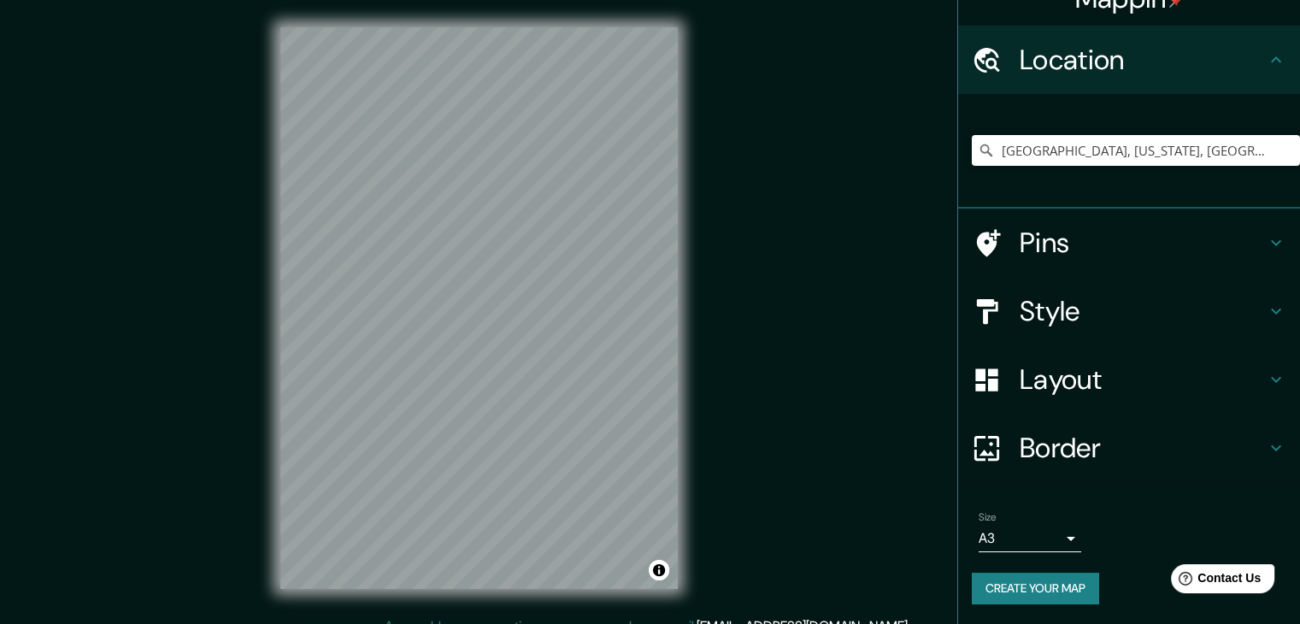
click at [1070, 312] on h4 "Style" at bounding box center [1142, 311] width 246 height 34
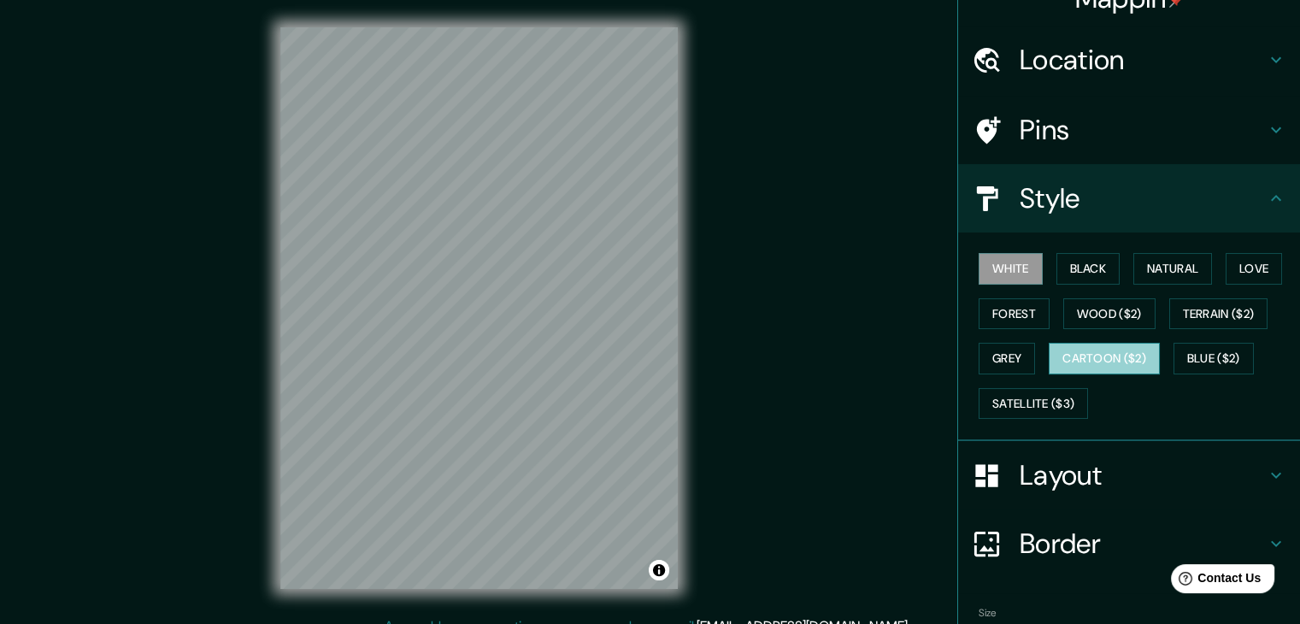
click at [1104, 348] on button "Cartoon ($2)" at bounding box center [1104, 359] width 111 height 32
click at [243, 306] on div "Mappin Location [GEOGRAPHIC_DATA], [US_STATE], [GEOGRAPHIC_DATA] Pins Style [PE…" at bounding box center [650, 321] width 1300 height 643
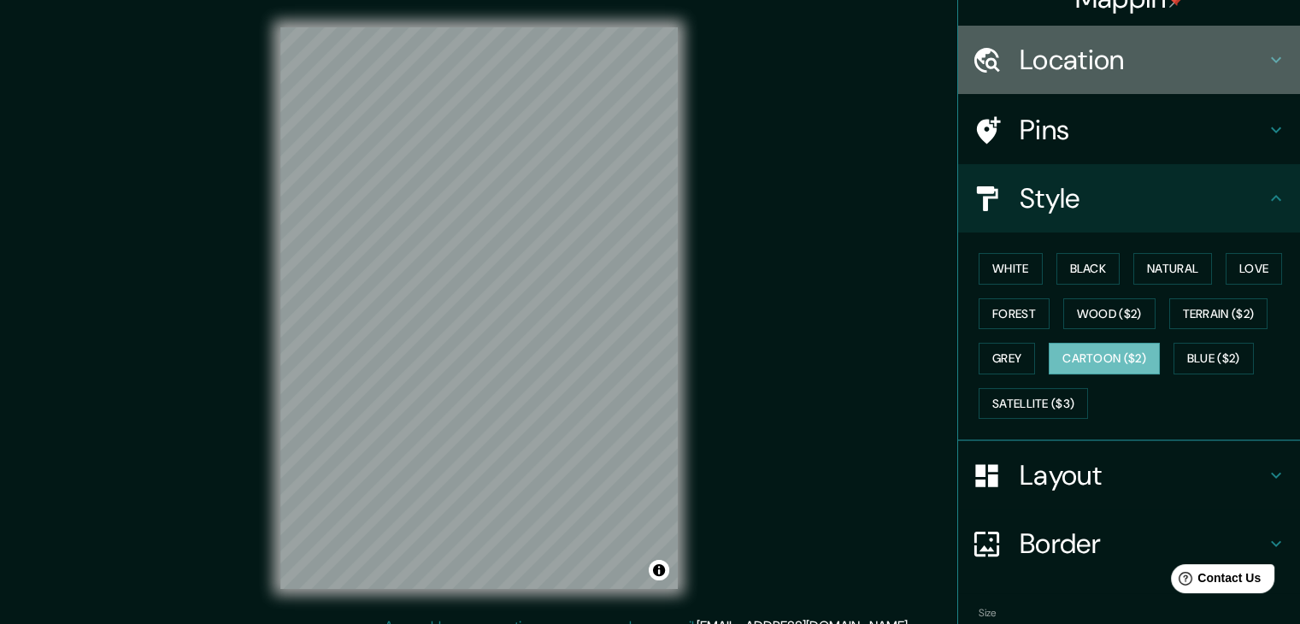
click at [1031, 46] on h4 "Location" at bounding box center [1142, 60] width 246 height 34
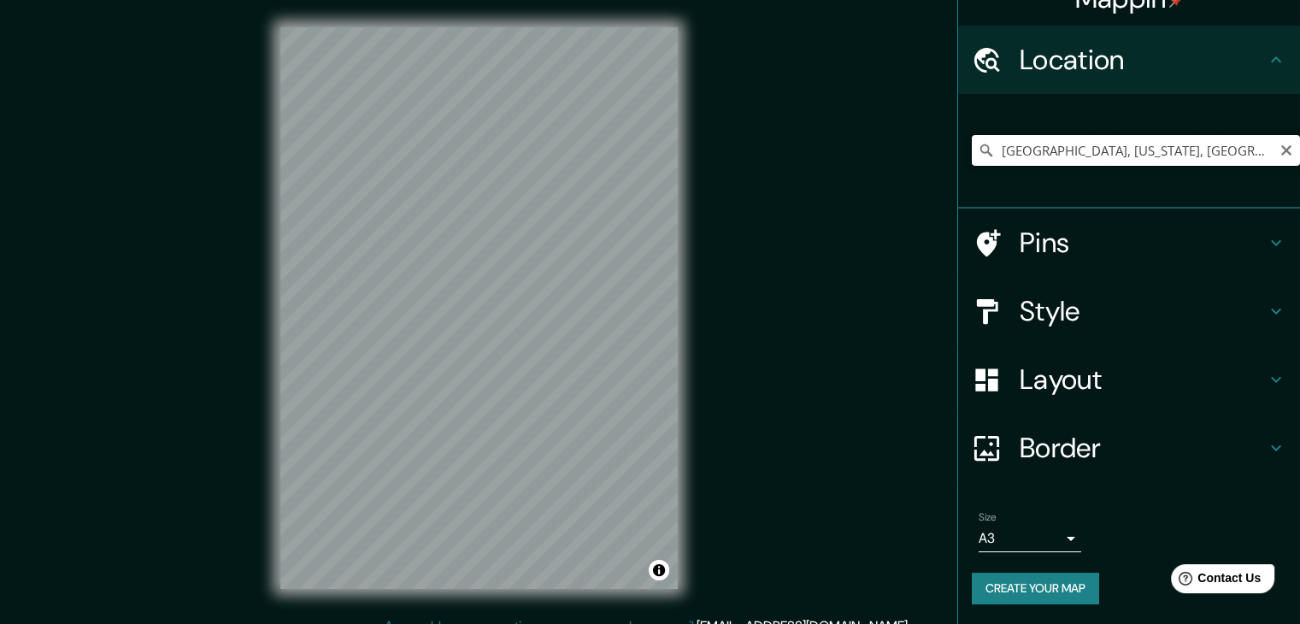
click at [1182, 150] on input "[GEOGRAPHIC_DATA], [US_STATE], [GEOGRAPHIC_DATA]" at bounding box center [1136, 150] width 328 height 31
drag, startPoint x: 1210, startPoint y: 148, endPoint x: 987, endPoint y: 152, distance: 223.1
click at [987, 152] on input "[GEOGRAPHIC_DATA], [US_STATE], [GEOGRAPHIC_DATA]" at bounding box center [1136, 150] width 328 height 31
click at [1175, 144] on input "[GEOGRAPHIC_DATA], [GEOGRAPHIC_DATA][PERSON_NAME], [GEOGRAPHIC_DATA], [GEOGRAPH…" at bounding box center [1136, 150] width 328 height 31
type input "[GEOGRAPHIC_DATA], [GEOGRAPHIC_DATA][PERSON_NAME], [GEOGRAPHIC_DATA], [GEOGRAPH…"
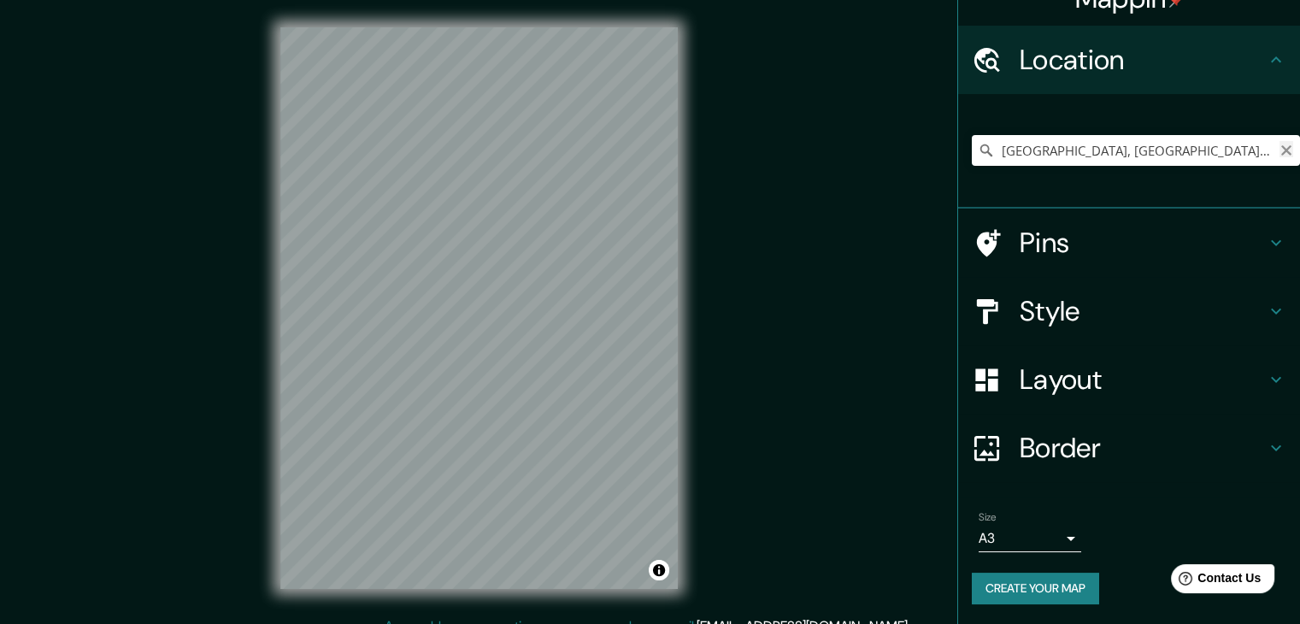
click at [1279, 150] on icon "Clear" at bounding box center [1286, 151] width 14 height 14
click at [1106, 151] on input "Pick your city or area" at bounding box center [1136, 150] width 328 height 31
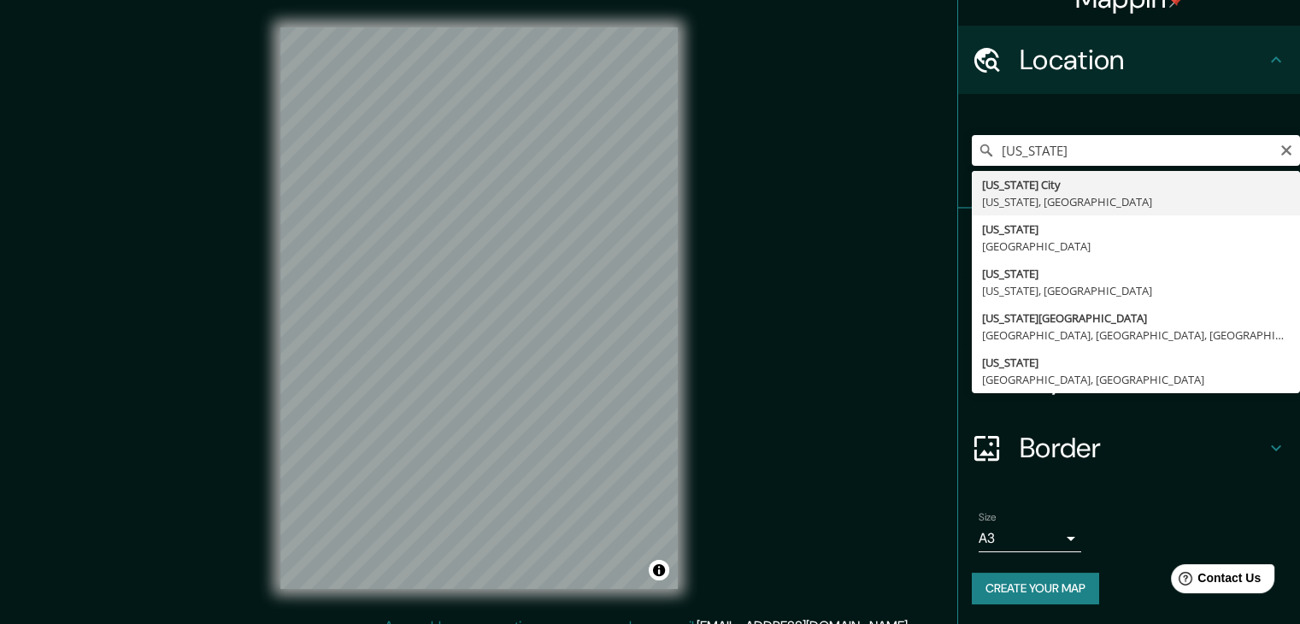
type input "[US_STATE][GEOGRAPHIC_DATA], [US_STATE], [GEOGRAPHIC_DATA]"
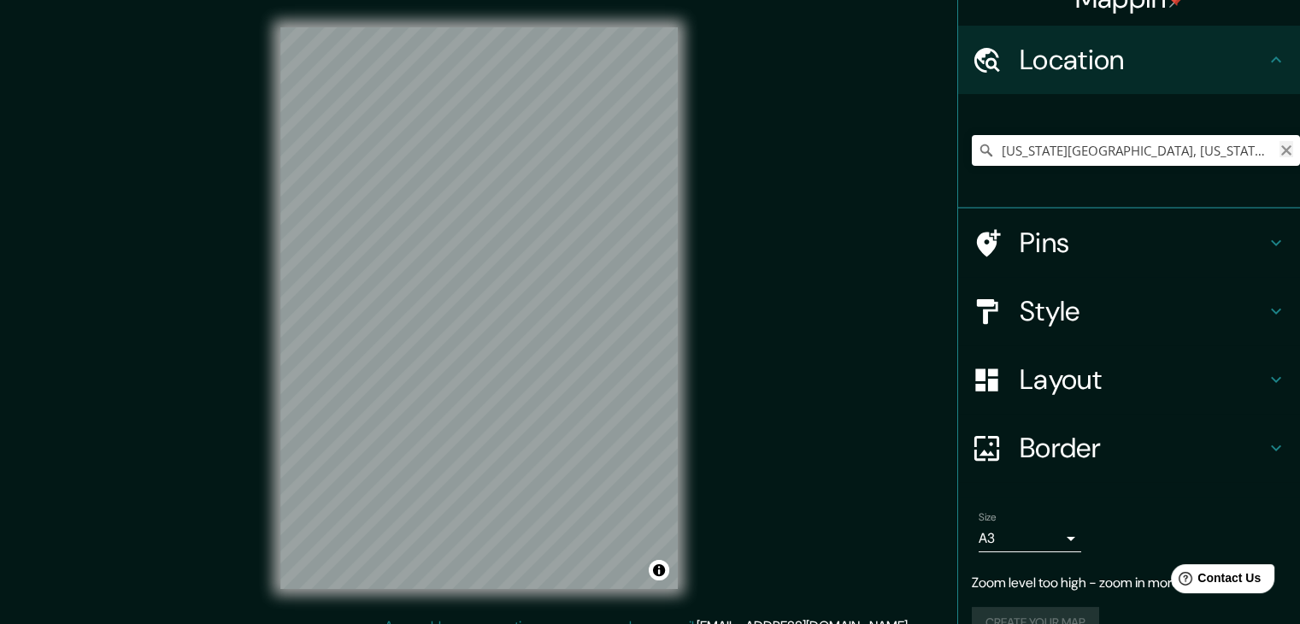
click at [1281, 150] on icon "Clear" at bounding box center [1286, 150] width 10 height 10
click at [1226, 149] on input "Pick your city or area" at bounding box center [1136, 150] width 328 height 31
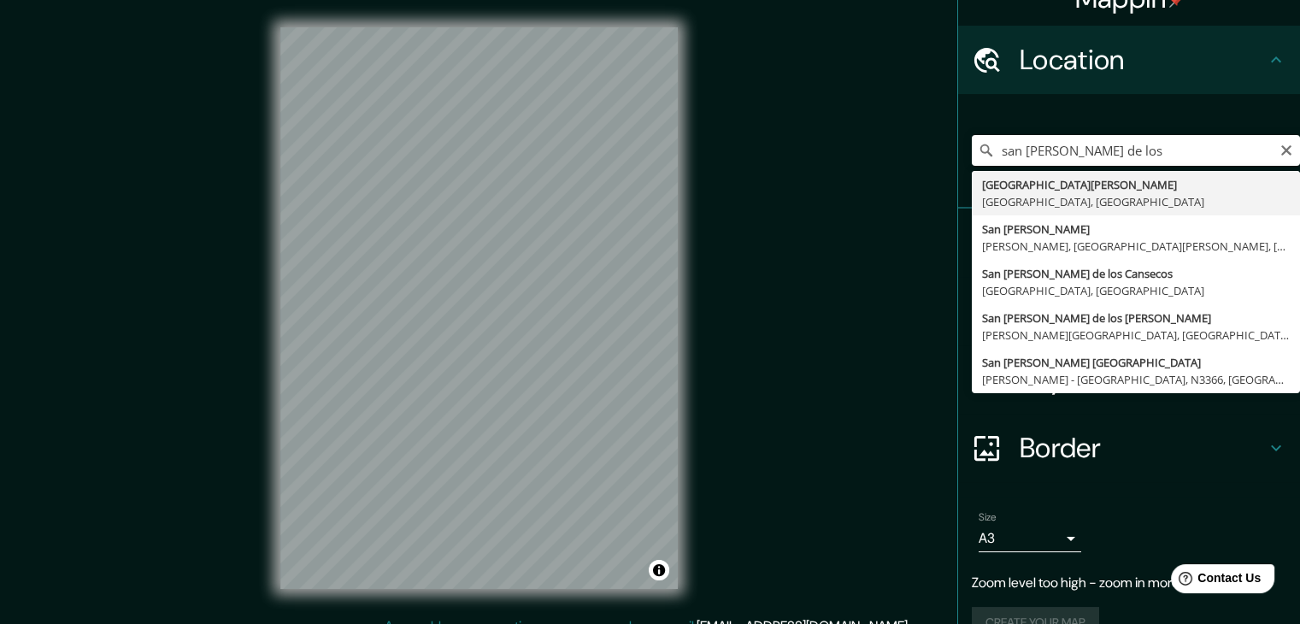
type input "[GEOGRAPHIC_DATA][PERSON_NAME], [GEOGRAPHIC_DATA], [GEOGRAPHIC_DATA]"
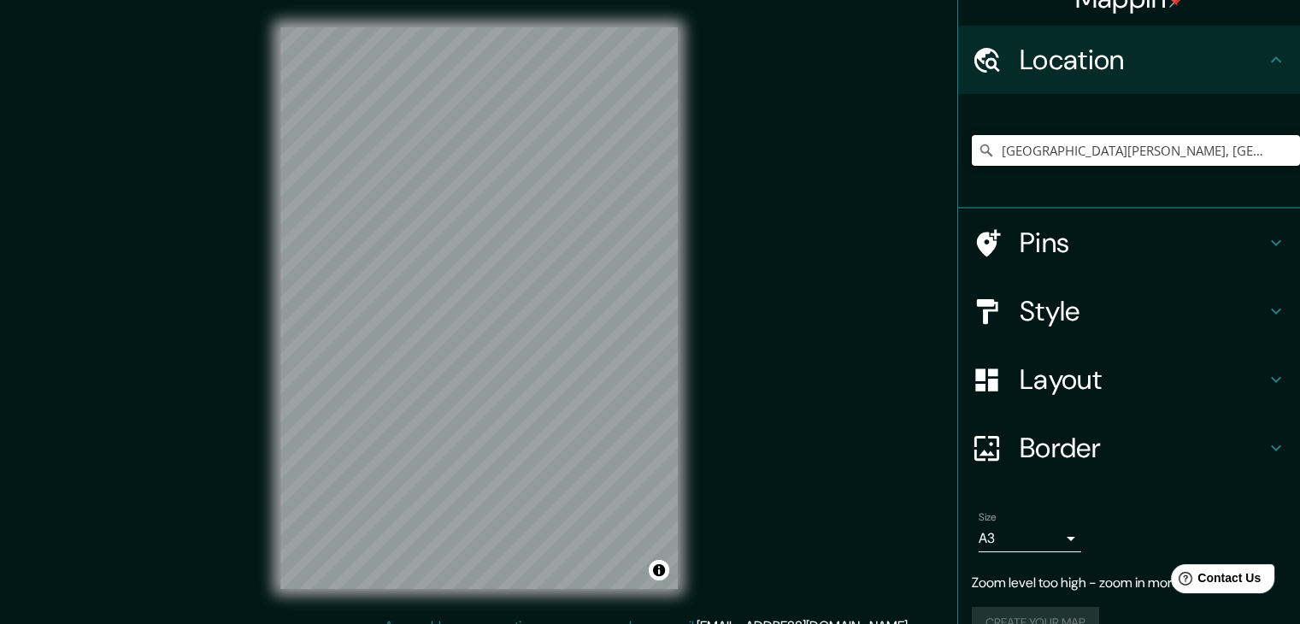
scroll to position [0, 0]
click at [1044, 311] on h4 "Style" at bounding box center [1142, 311] width 246 height 34
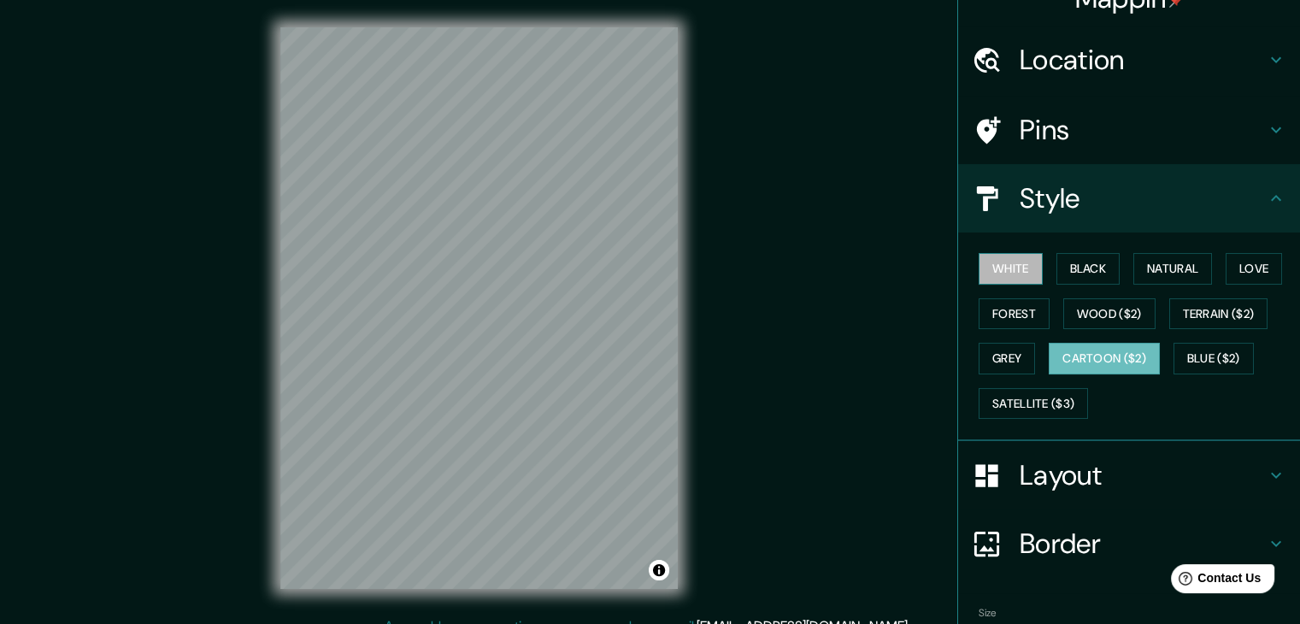
click at [998, 256] on button "White" at bounding box center [1010, 269] width 64 height 32
click at [1073, 285] on div "White Black Natural Love Forest Wood ($2) Terrain ($2) Grey Cartoon ($2) Blue (…" at bounding box center [1136, 335] width 328 height 179
click at [1070, 263] on button "Black" at bounding box center [1088, 269] width 64 height 32
click at [1004, 262] on button "White" at bounding box center [1010, 269] width 64 height 32
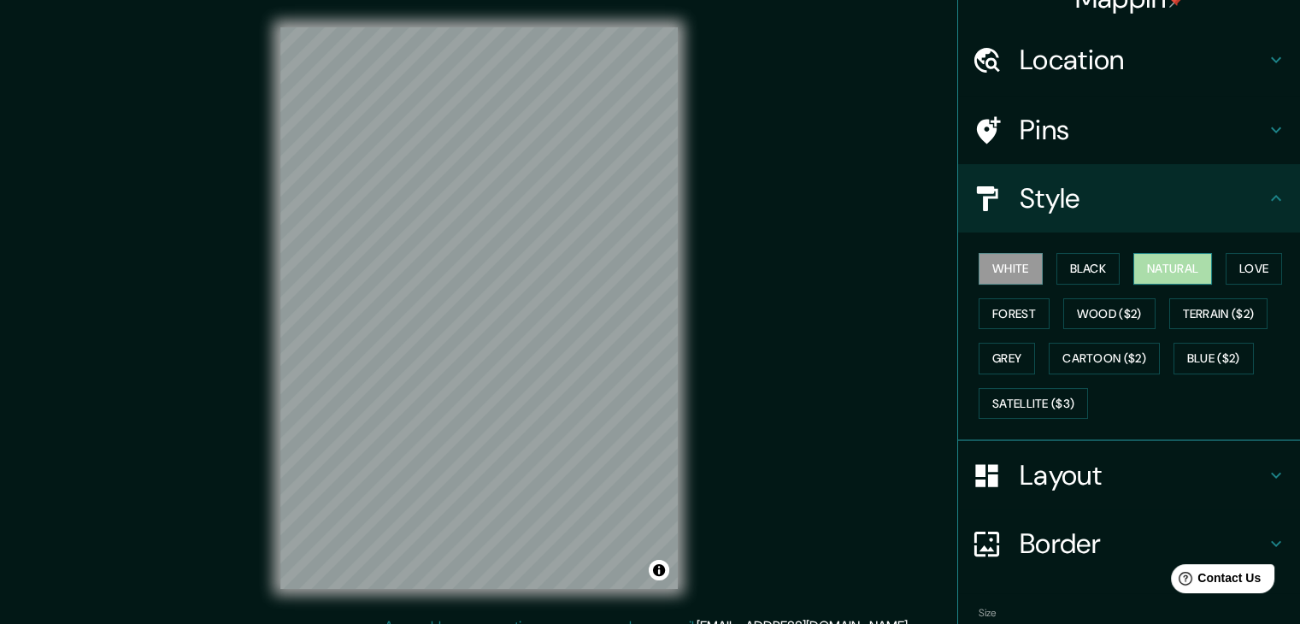
click at [1159, 256] on button "Natural" at bounding box center [1172, 269] width 79 height 32
click at [989, 262] on button "White" at bounding box center [1010, 269] width 64 height 32
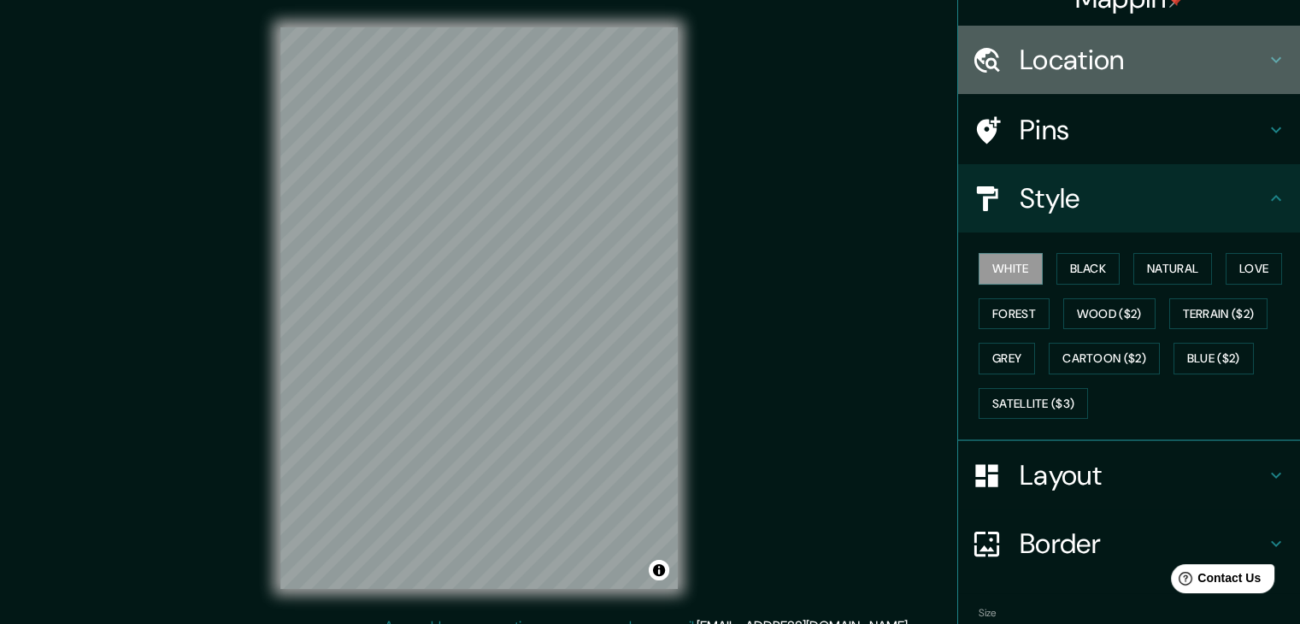
click at [1045, 85] on div "Location" at bounding box center [1129, 60] width 342 height 68
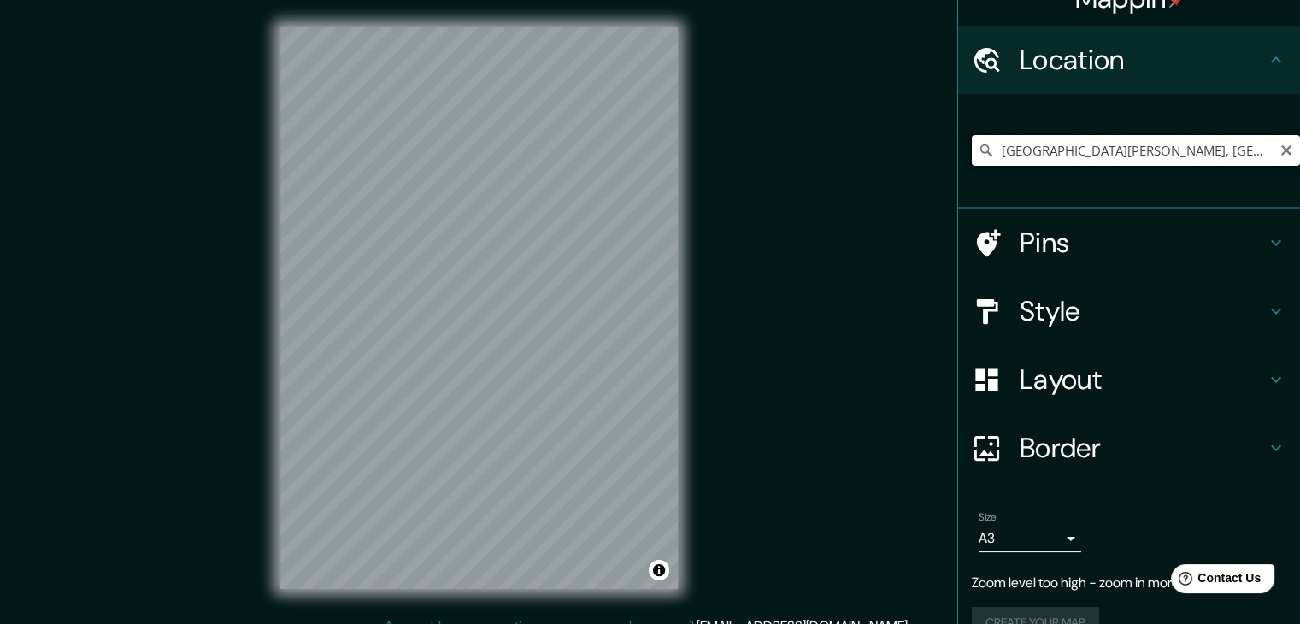
click at [1079, 148] on input "[GEOGRAPHIC_DATA][PERSON_NAME], [GEOGRAPHIC_DATA], [GEOGRAPHIC_DATA]" at bounding box center [1136, 150] width 328 height 31
drag, startPoint x: 1271, startPoint y: 148, endPoint x: 1130, endPoint y: 151, distance: 141.0
click at [1279, 148] on icon "Clear" at bounding box center [1286, 151] width 14 height 14
click at [1130, 151] on input "Pick your city or area" at bounding box center [1136, 150] width 328 height 31
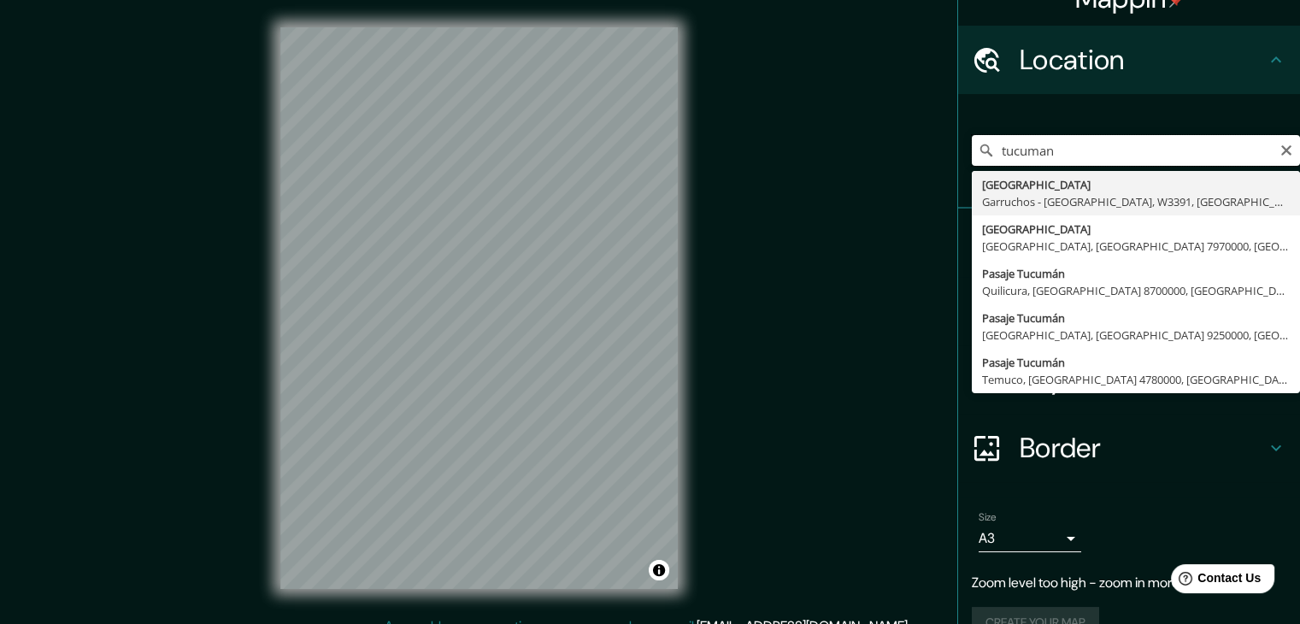
drag, startPoint x: 1066, startPoint y: 147, endPoint x: 975, endPoint y: 144, distance: 91.5
click at [975, 144] on div "tucuman Tucumán Garruchos - [GEOGRAPHIC_DATA], W3391, [GEOGRAPHIC_DATA] [GEOGRA…" at bounding box center [1136, 150] width 328 height 31
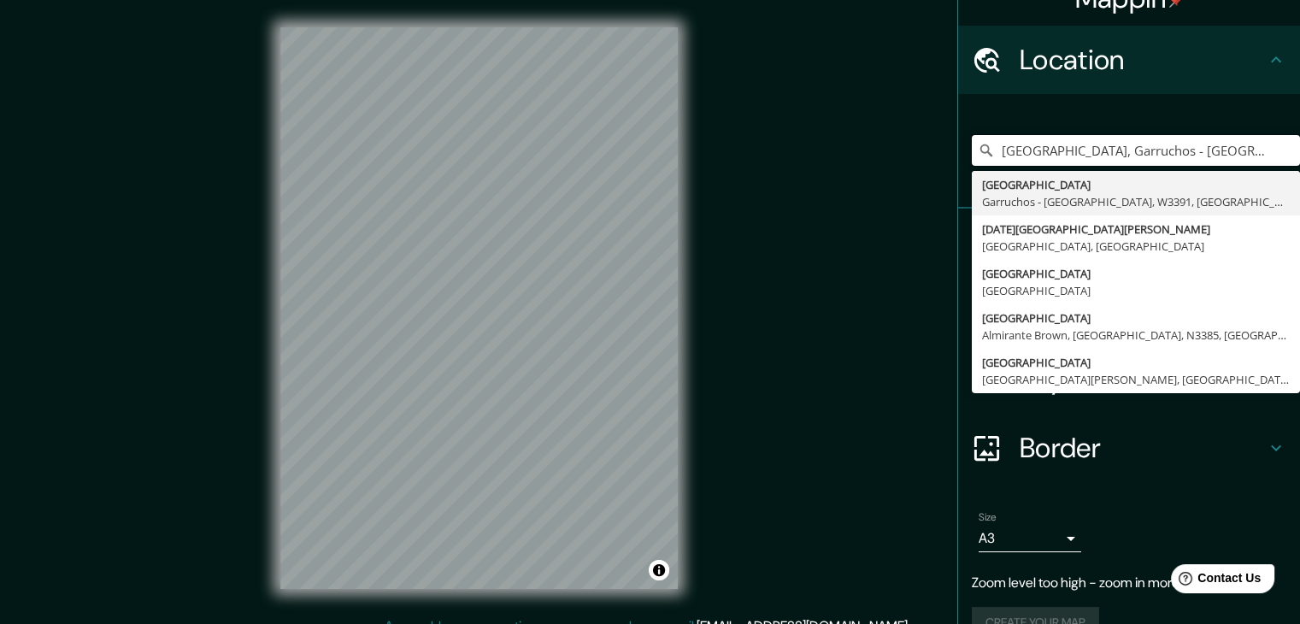
type input "[GEOGRAPHIC_DATA], Garruchos - [GEOGRAPHIC_DATA], W3391, [GEOGRAPHIC_DATA]"
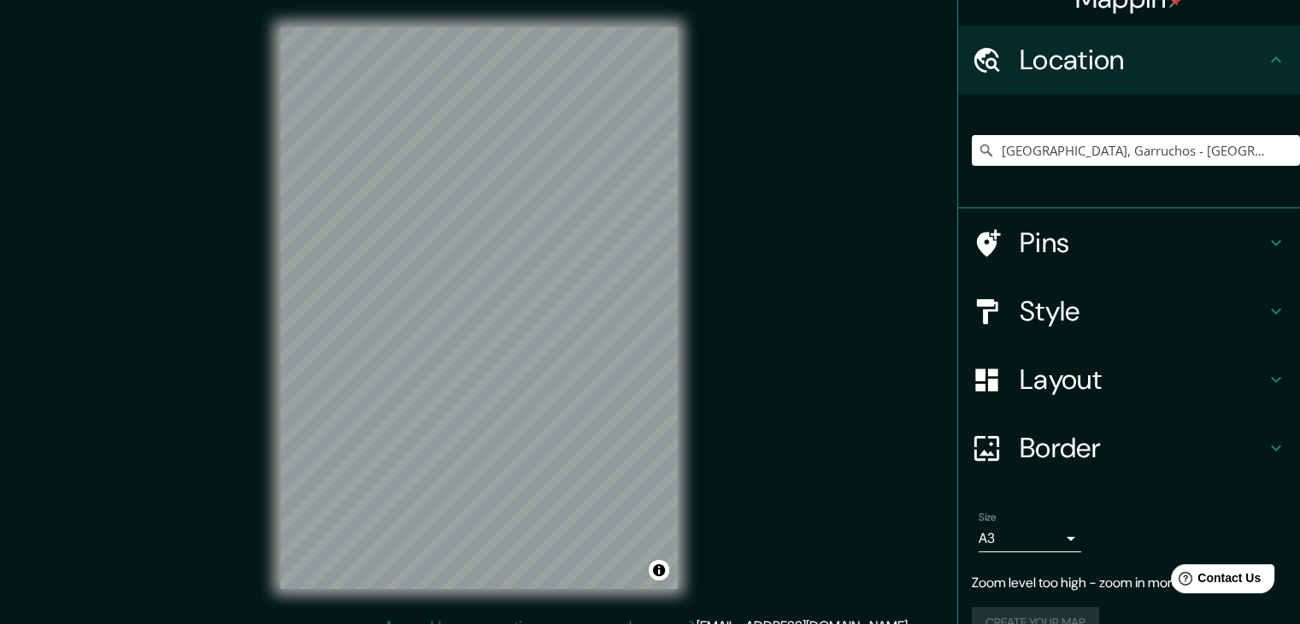
click at [1062, 233] on h4 "Pins" at bounding box center [1142, 243] width 246 height 34
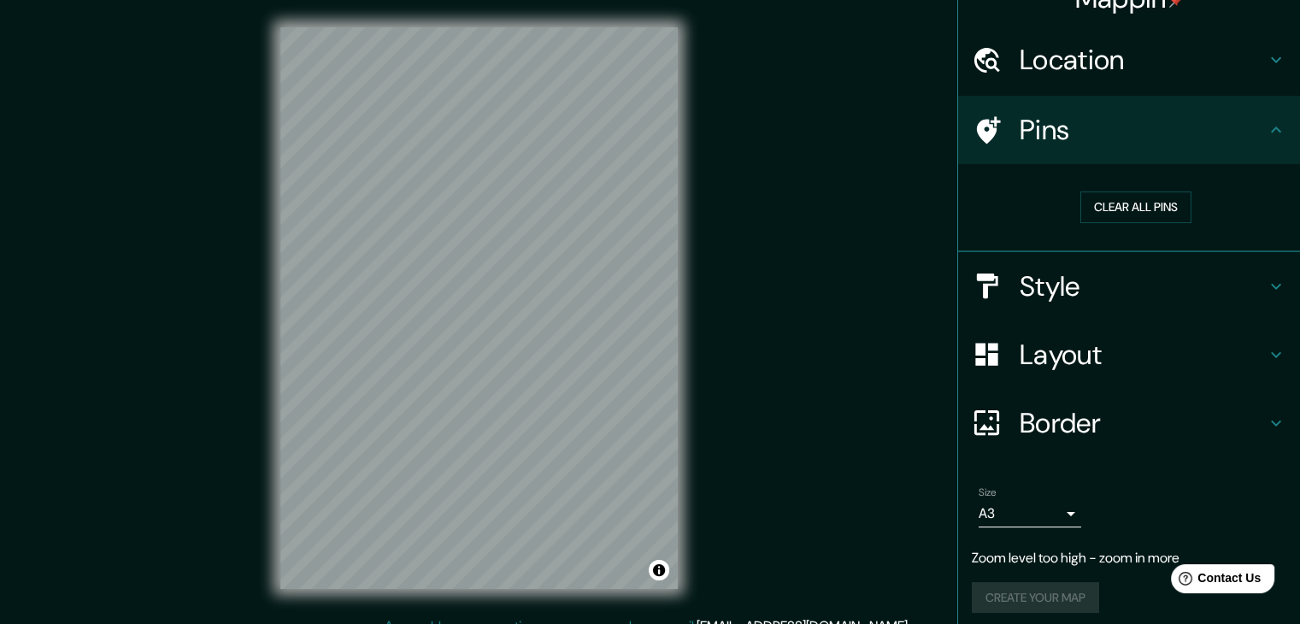
click at [1048, 141] on h4 "Pins" at bounding box center [1142, 130] width 246 height 34
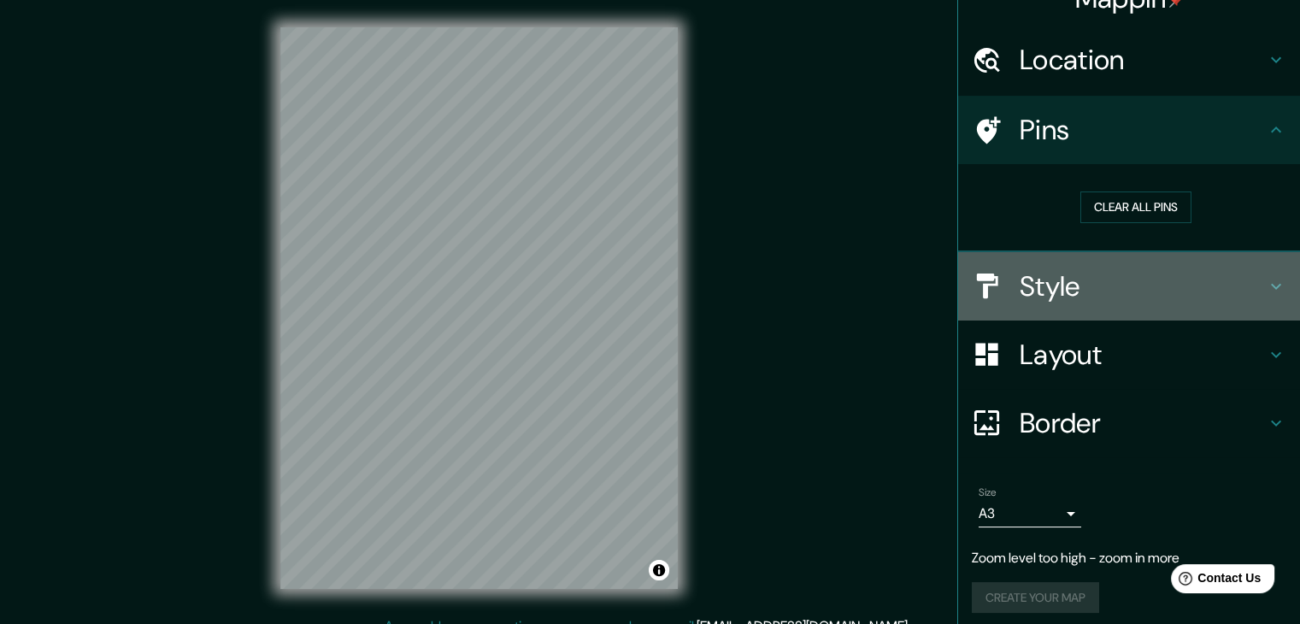
click at [1056, 270] on h4 "Style" at bounding box center [1142, 286] width 246 height 34
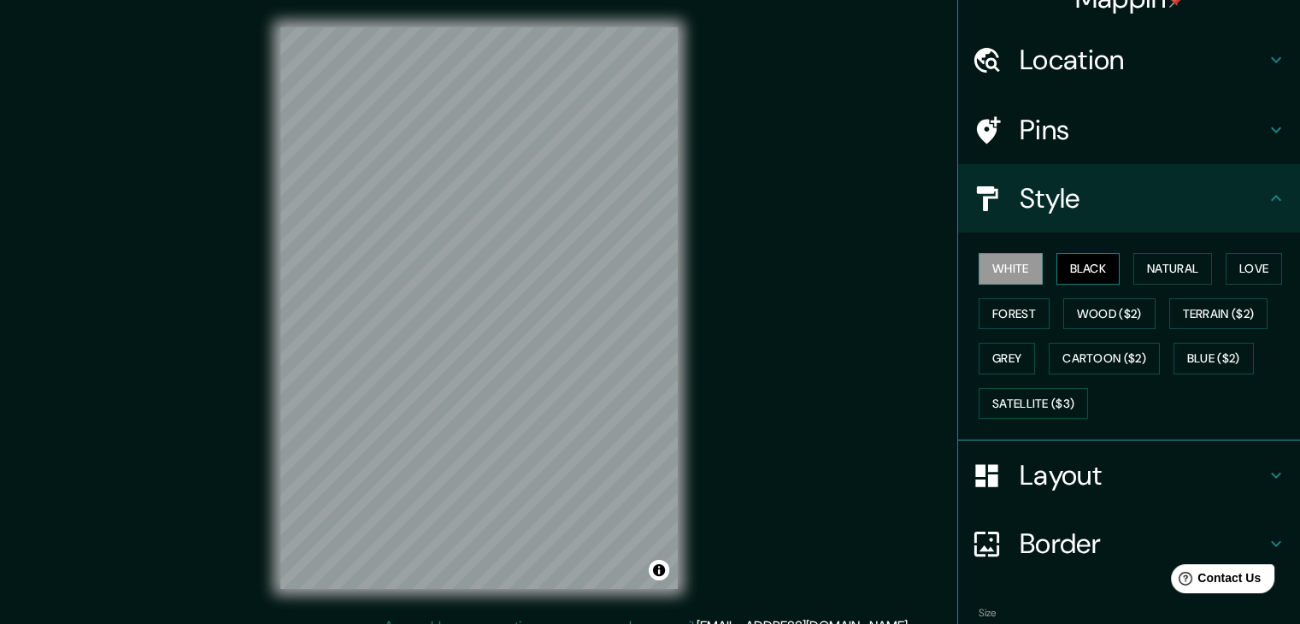
click at [1070, 265] on button "Black" at bounding box center [1088, 269] width 64 height 32
click at [1143, 264] on button "Natural" at bounding box center [1172, 269] width 79 height 32
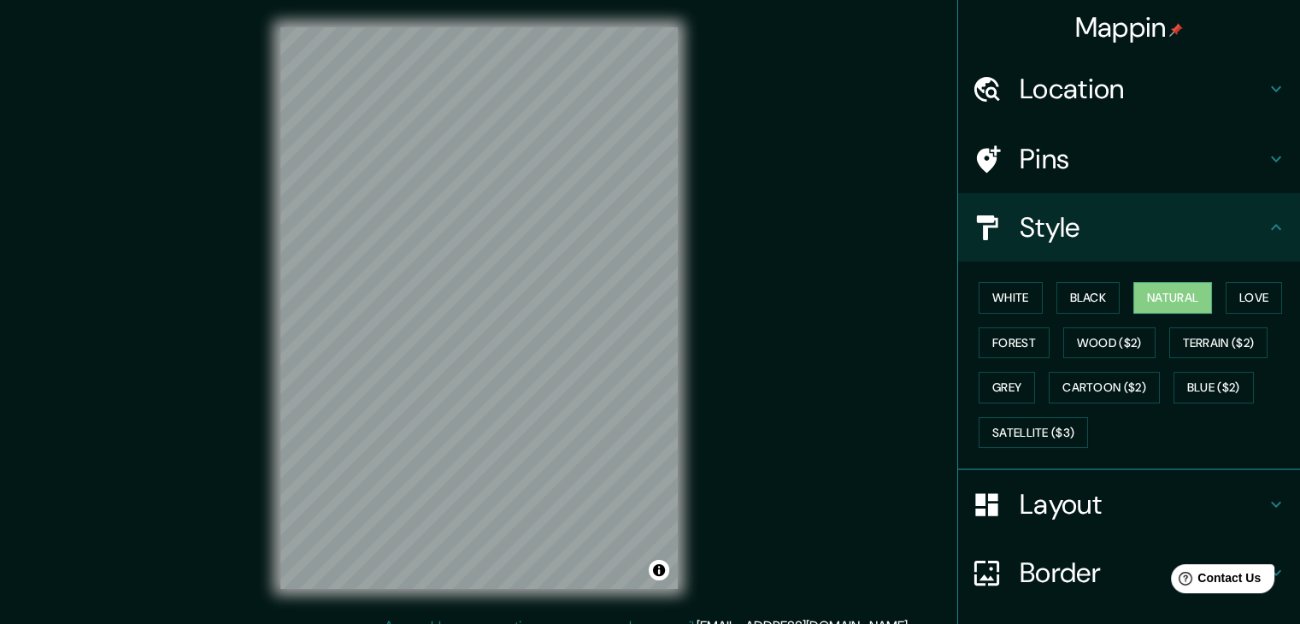
click at [1132, 100] on h4 "Location" at bounding box center [1142, 89] width 246 height 34
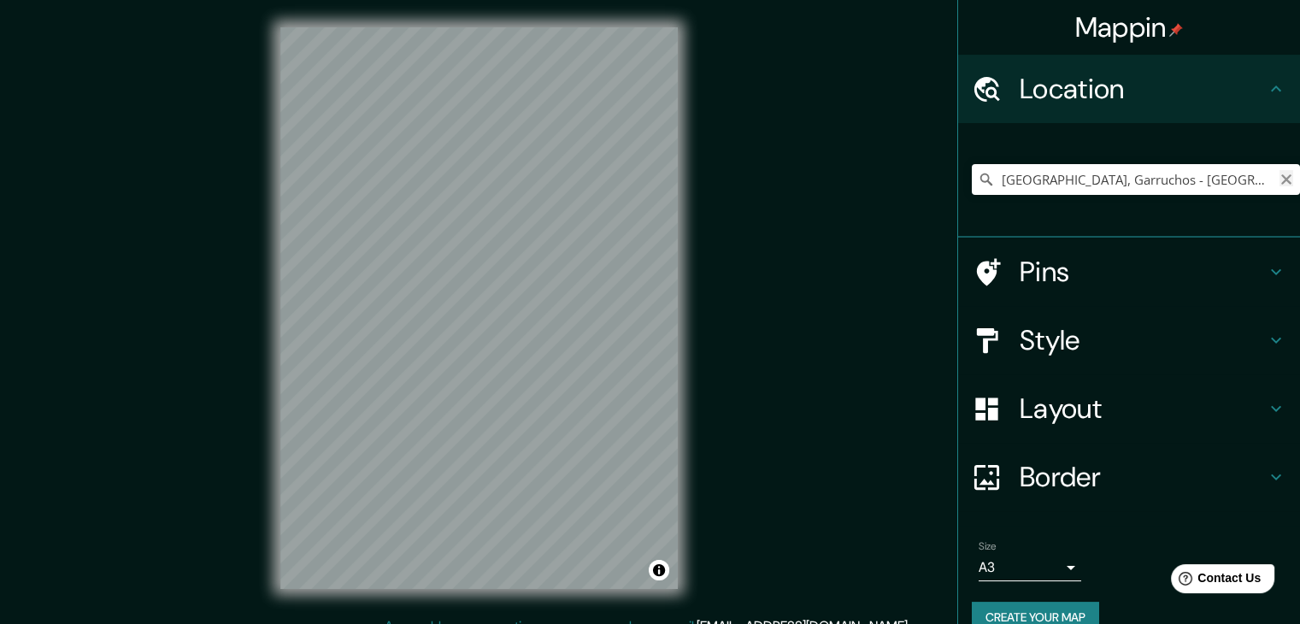
click at [1279, 184] on icon "Clear" at bounding box center [1286, 180] width 14 height 14
click at [1179, 183] on input "Pick your city or area" at bounding box center [1136, 179] width 328 height 31
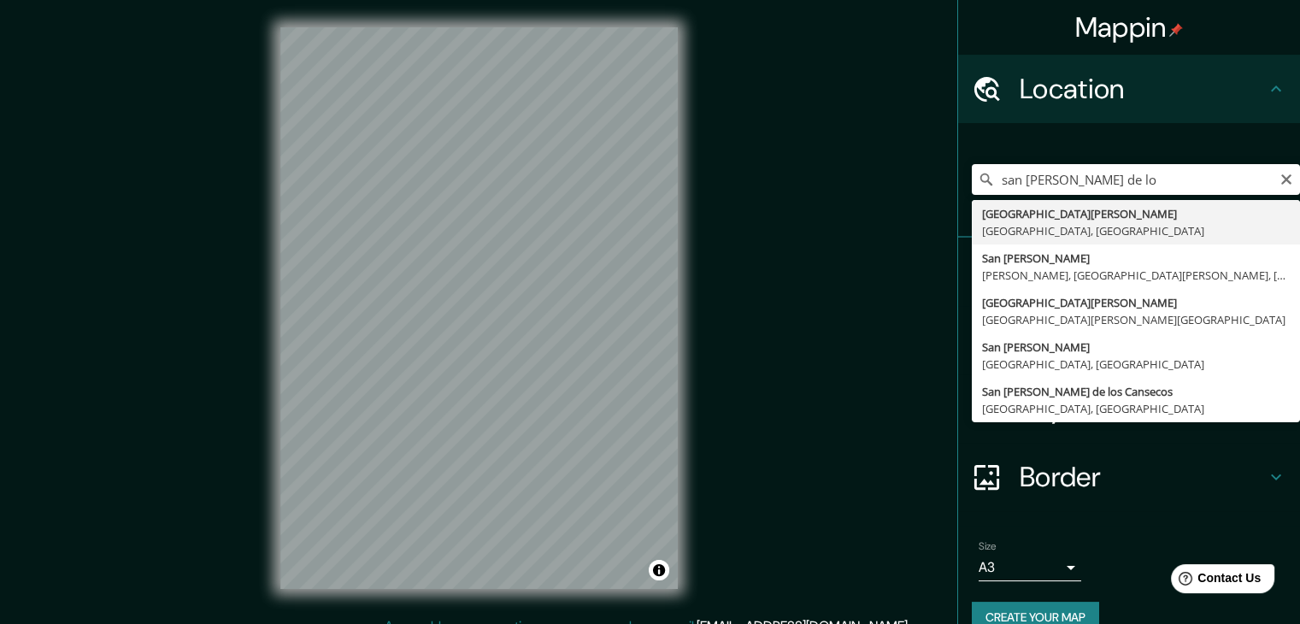
type input "[GEOGRAPHIC_DATA][PERSON_NAME], [GEOGRAPHIC_DATA], [GEOGRAPHIC_DATA]"
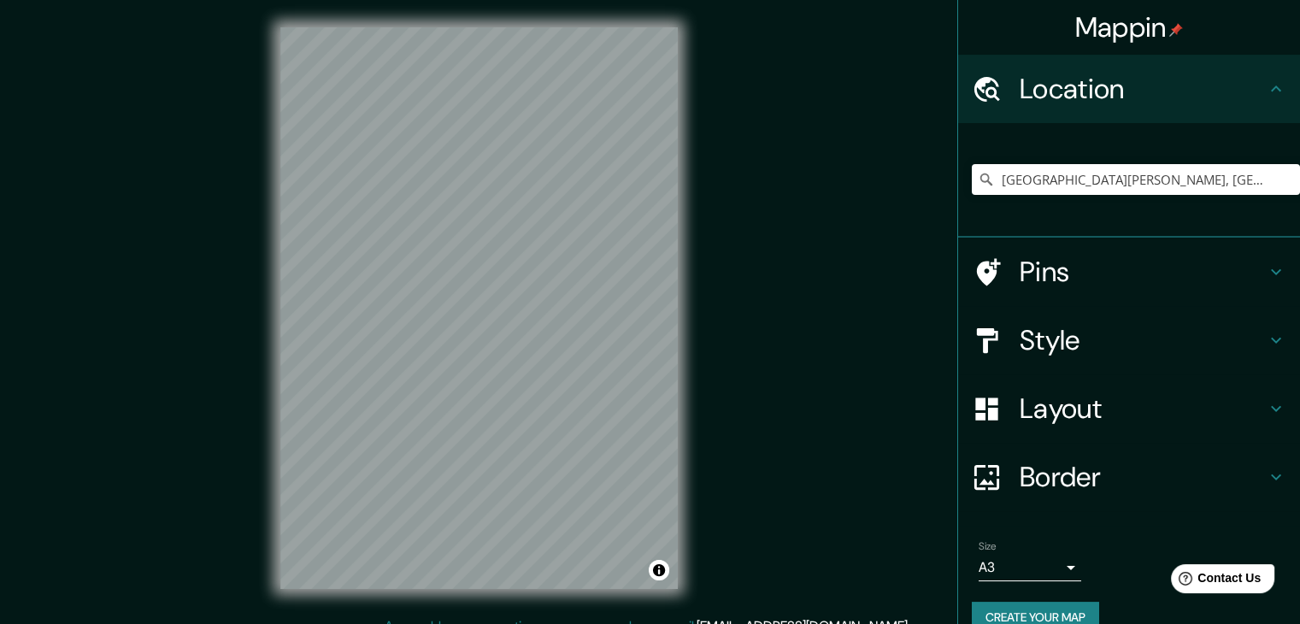
click at [773, 134] on div "Mappin Location [GEOGRAPHIC_DATA][PERSON_NAME], [GEOGRAPHIC_DATA], [GEOGRAPHIC_…" at bounding box center [650, 321] width 1300 height 643
click at [598, 0] on html "Mappin Location [GEOGRAPHIC_DATA][PERSON_NAME], [GEOGRAPHIC_DATA], [GEOGRAPHIC_…" at bounding box center [650, 312] width 1300 height 624
click at [1279, 178] on icon "Clear" at bounding box center [1286, 180] width 14 height 14
click at [1211, 178] on input "Pick your city or area" at bounding box center [1136, 179] width 328 height 31
paste input "-34.445391, -58.586207"
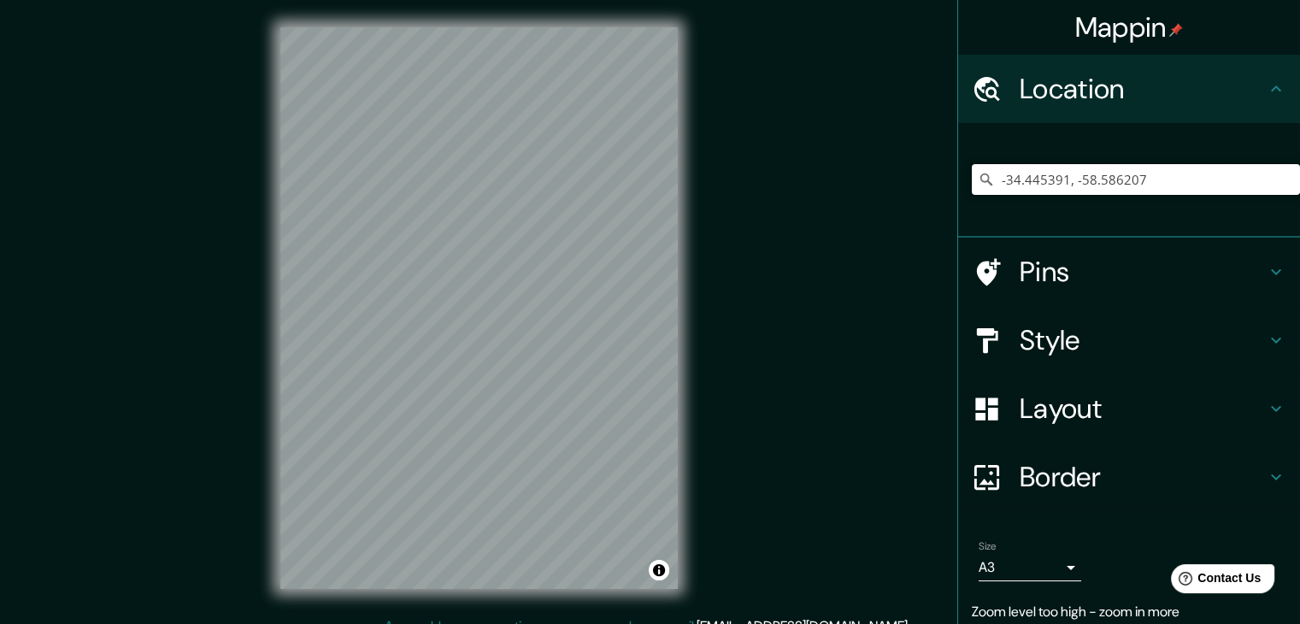
drag, startPoint x: 1126, startPoint y: 175, endPoint x: 981, endPoint y: 173, distance: 145.3
click at [981, 173] on input "-34.445391, -58.586207" at bounding box center [1136, 179] width 328 height 31
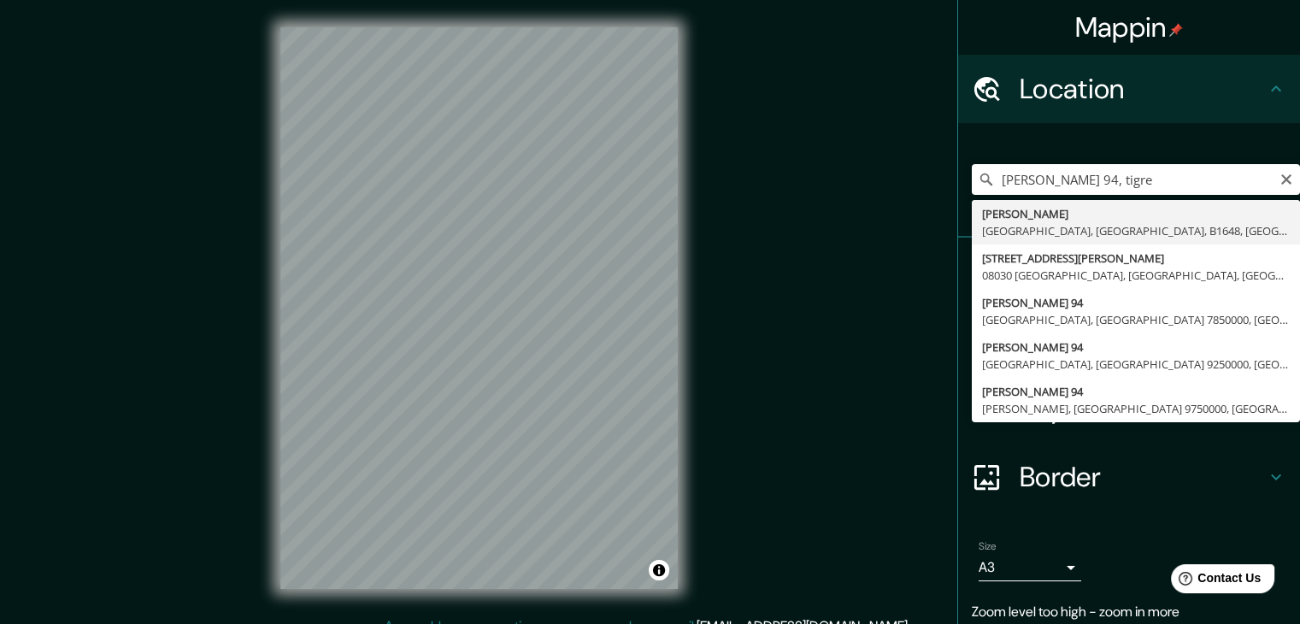
type input "[PERSON_NAME], [GEOGRAPHIC_DATA], [GEOGRAPHIC_DATA], B1648, [GEOGRAPHIC_DATA]"
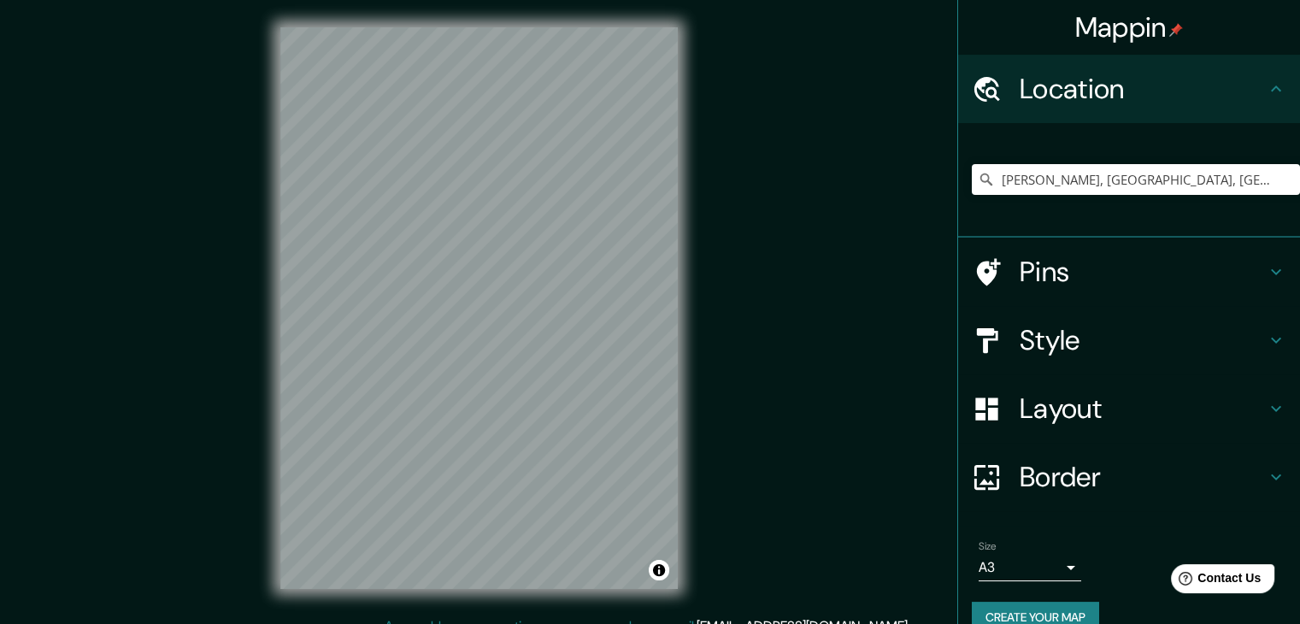
click at [1266, 97] on icon at bounding box center [1276, 89] width 21 height 21
click at [1029, 337] on h4 "Style" at bounding box center [1142, 340] width 246 height 34
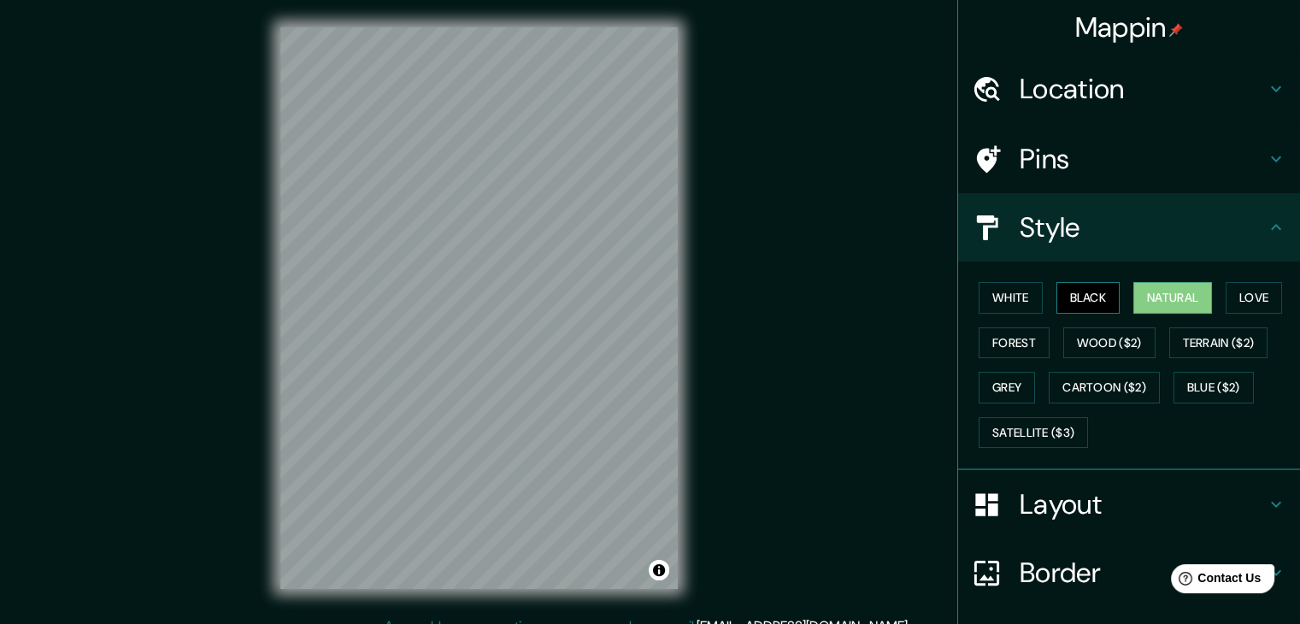
click at [1060, 305] on button "Black" at bounding box center [1088, 298] width 64 height 32
click at [1026, 296] on button "White" at bounding box center [1010, 298] width 64 height 32
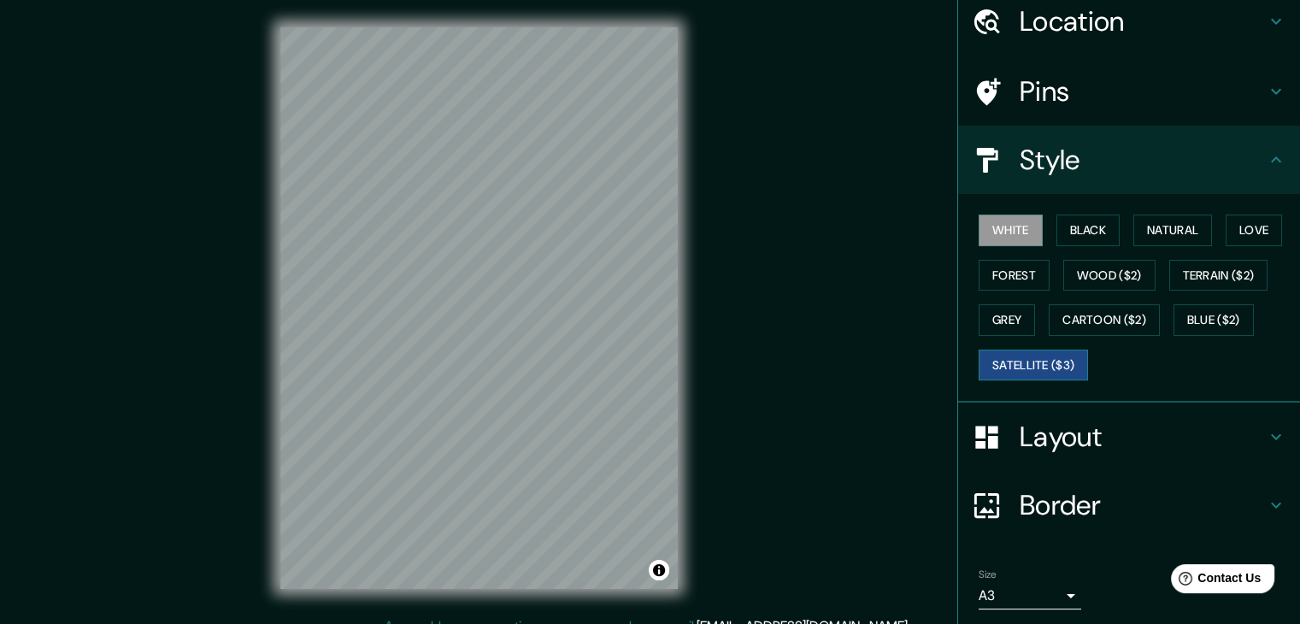
scroll to position [123, 0]
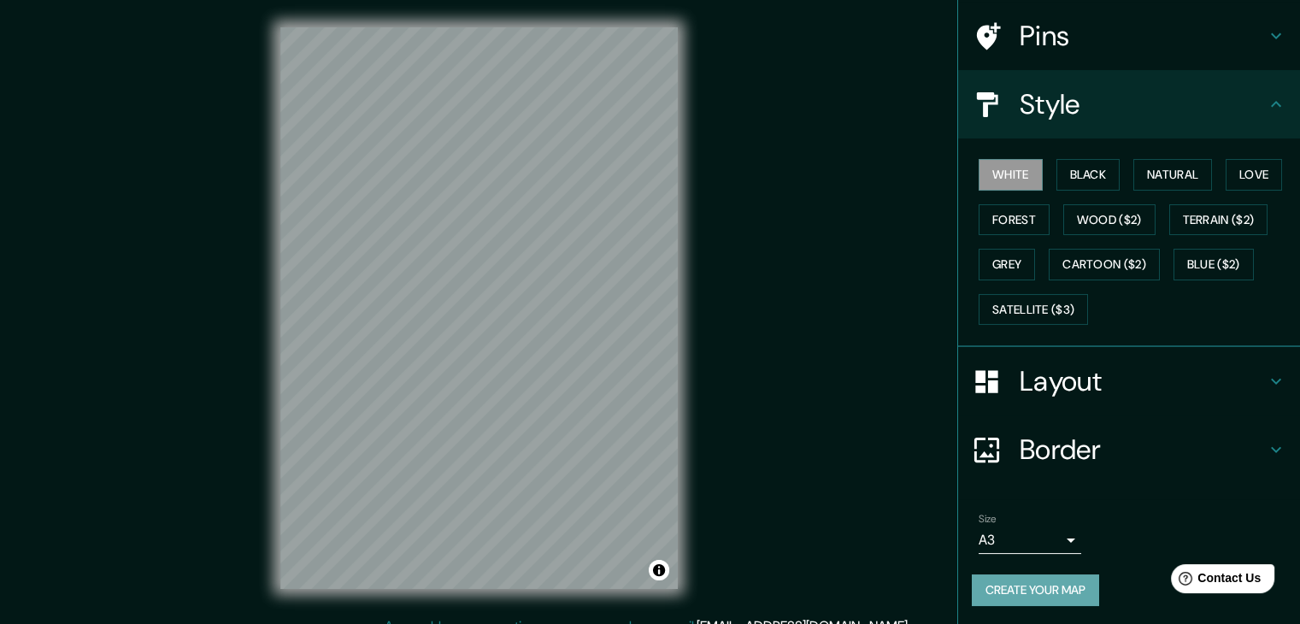
click at [1040, 590] on button "Create your map" at bounding box center [1035, 590] width 127 height 32
